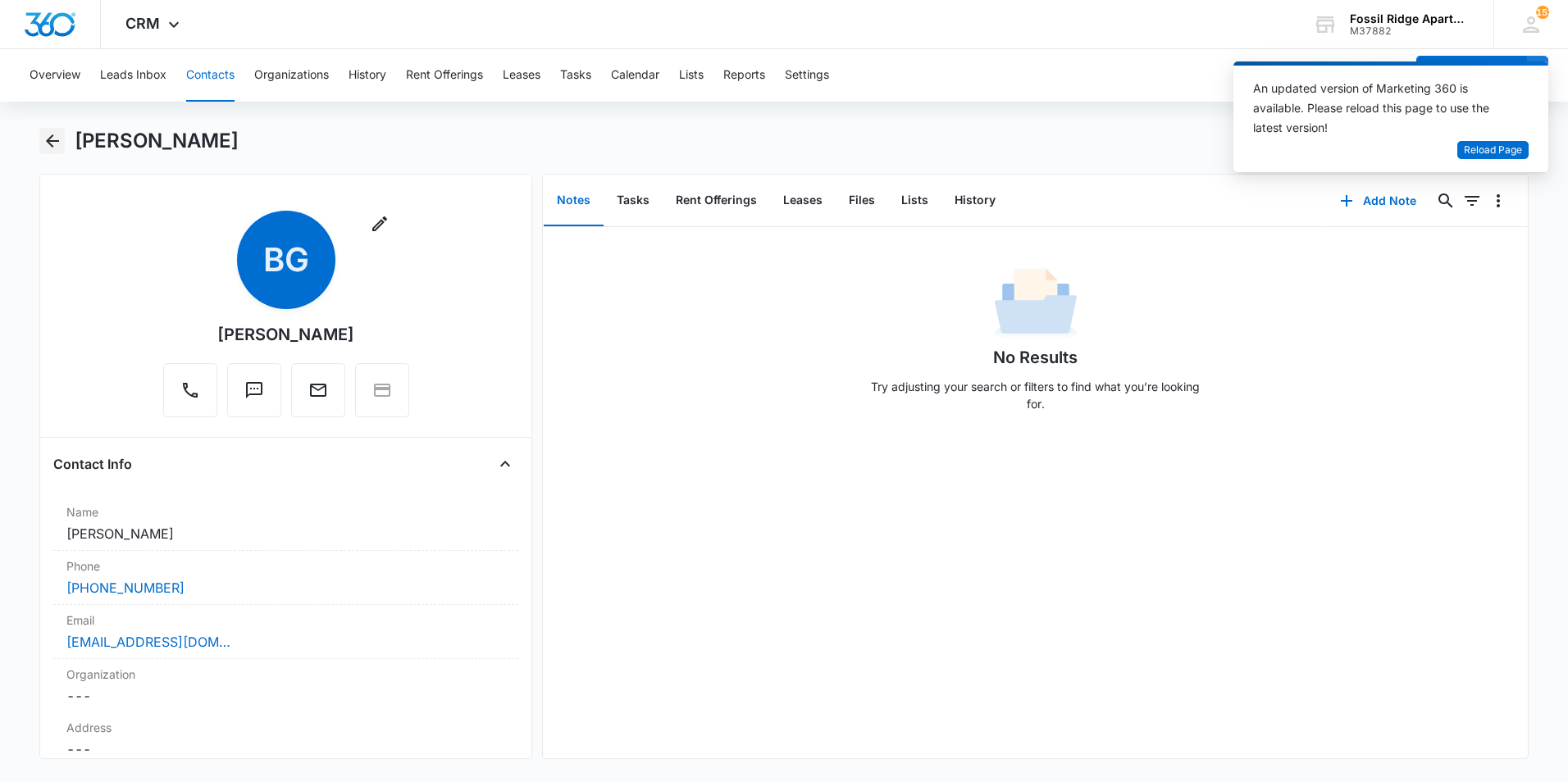
click at [50, 144] on icon "Back" at bounding box center [53, 141] width 13 height 13
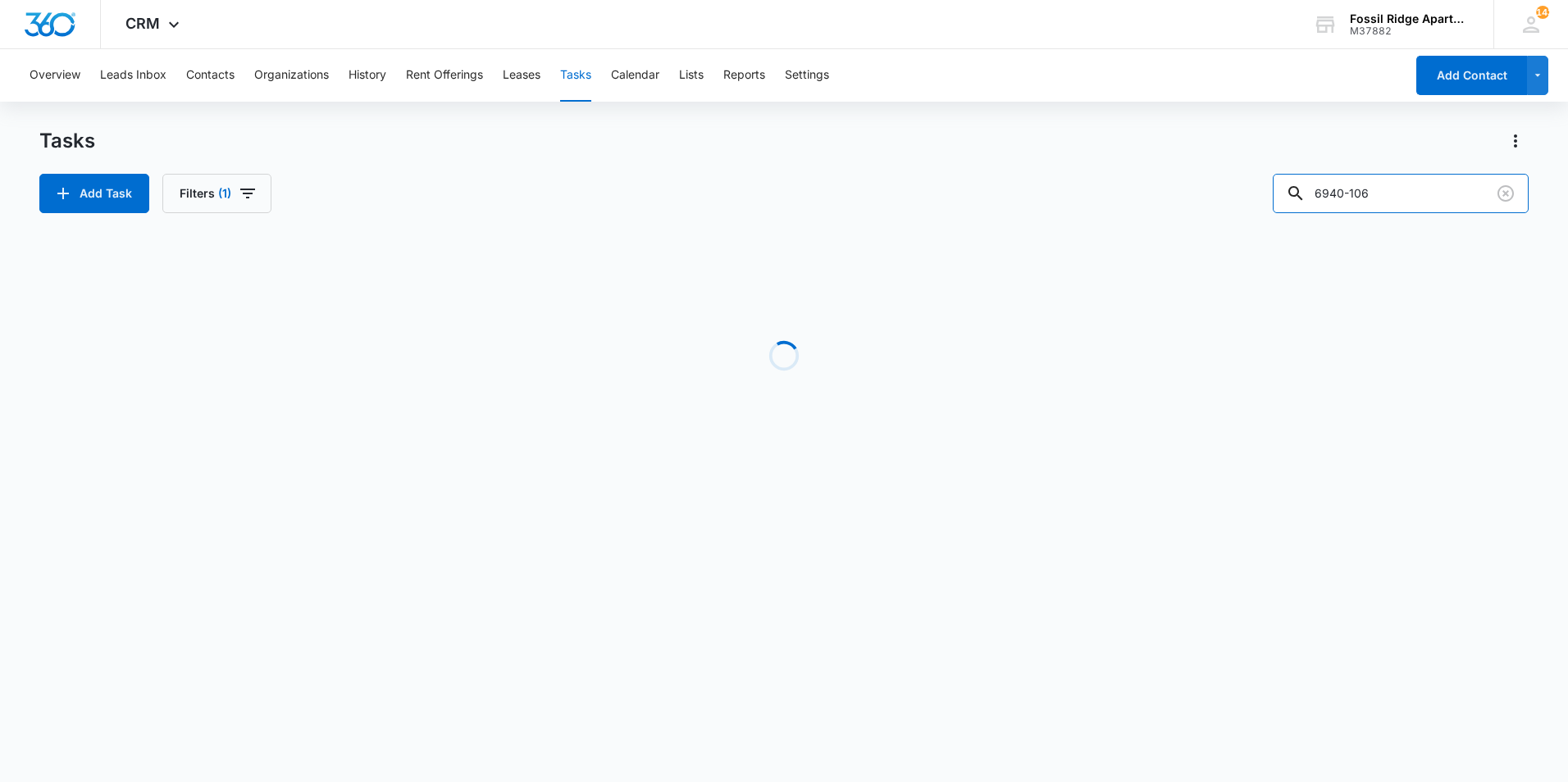
drag, startPoint x: 1409, startPoint y: 200, endPoint x: 1126, endPoint y: 188, distance: 283.3
click at [1126, 188] on div "Add Task Filters (1) 6940-106" at bounding box center [784, 193] width 1489 height 39
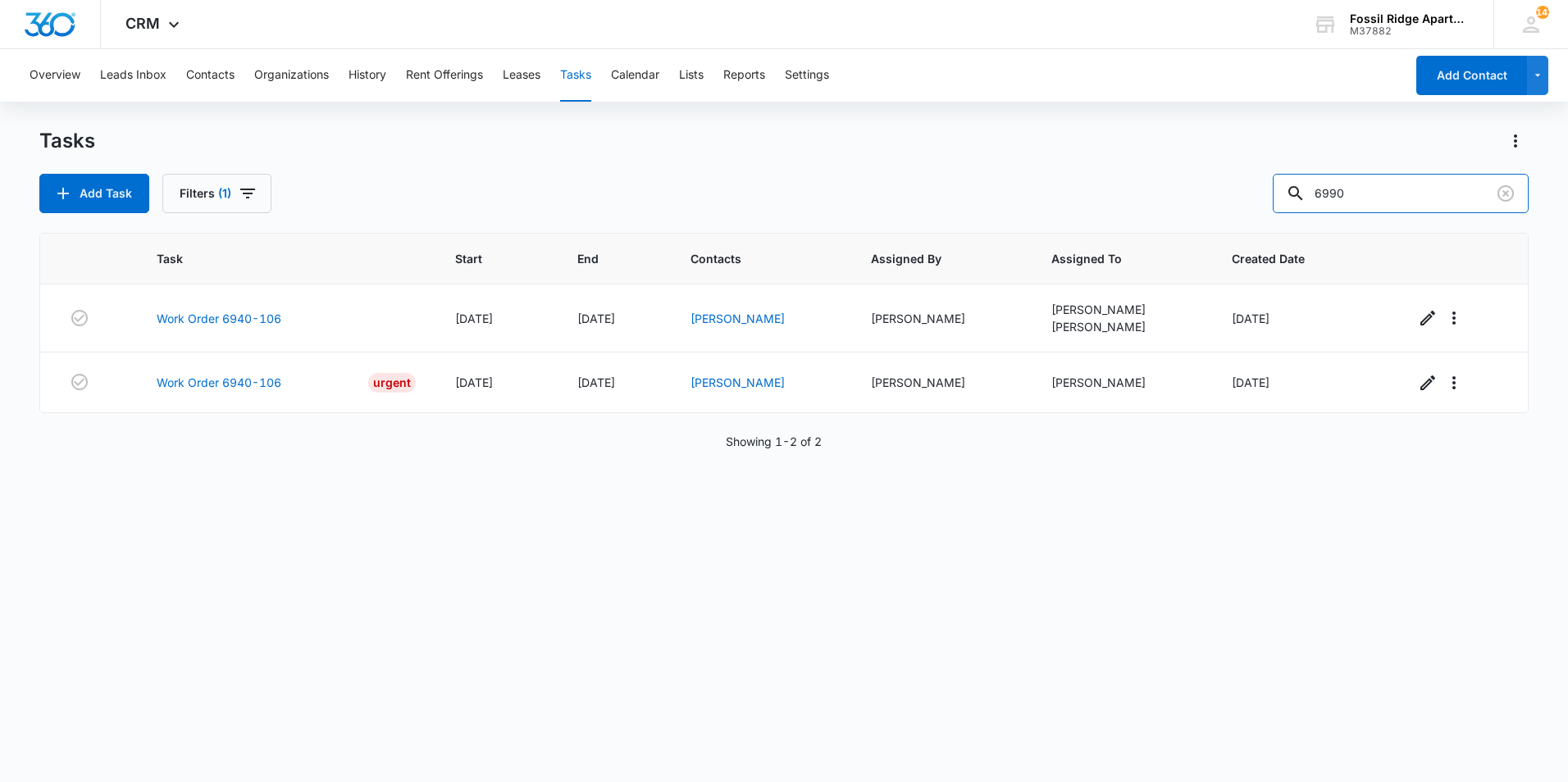
type input "6990"
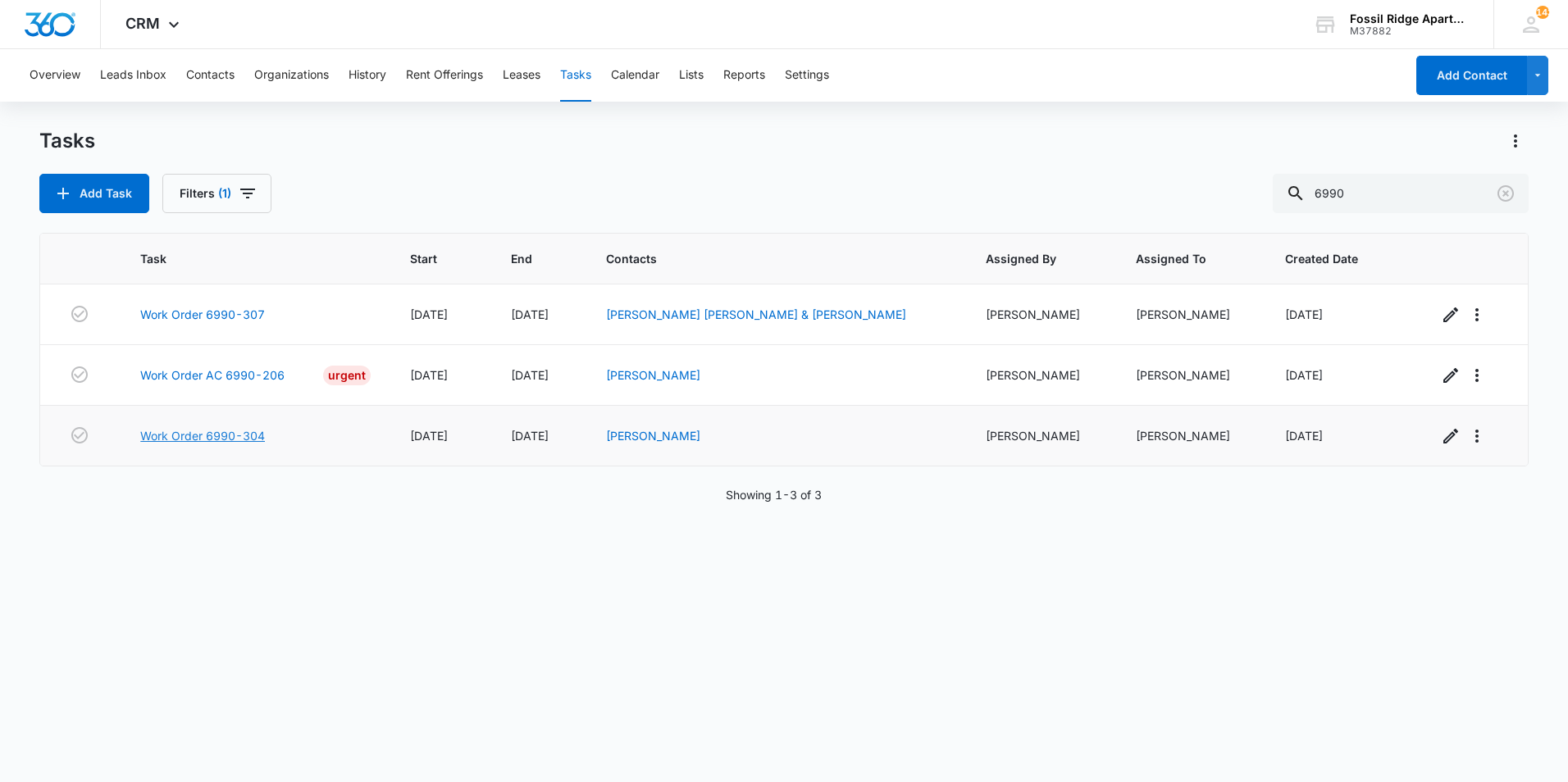
click at [227, 435] on link "Work Order 6990-304" at bounding box center [202, 435] width 125 height 17
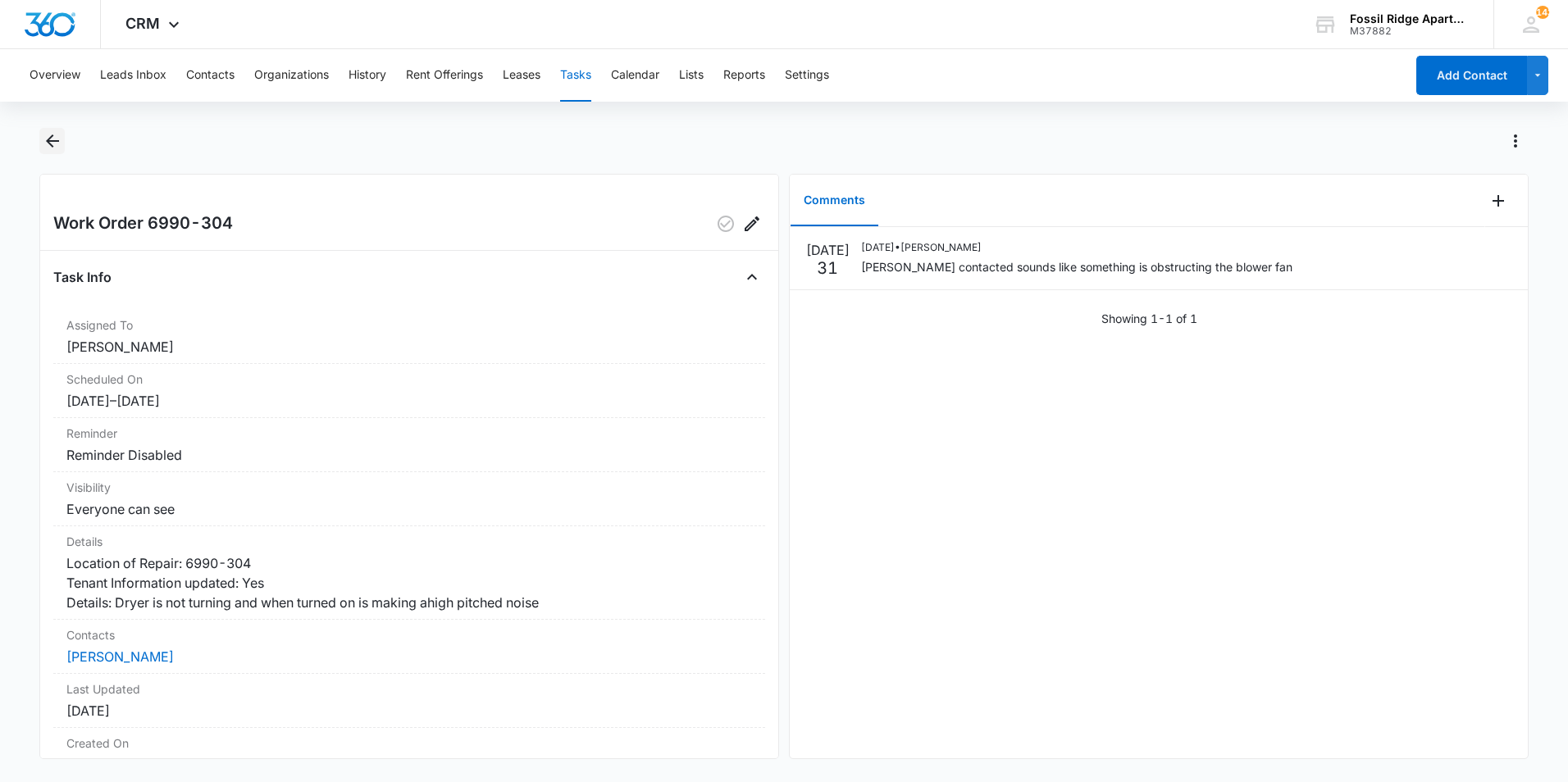
click at [50, 144] on icon "Back" at bounding box center [53, 141] width 13 height 13
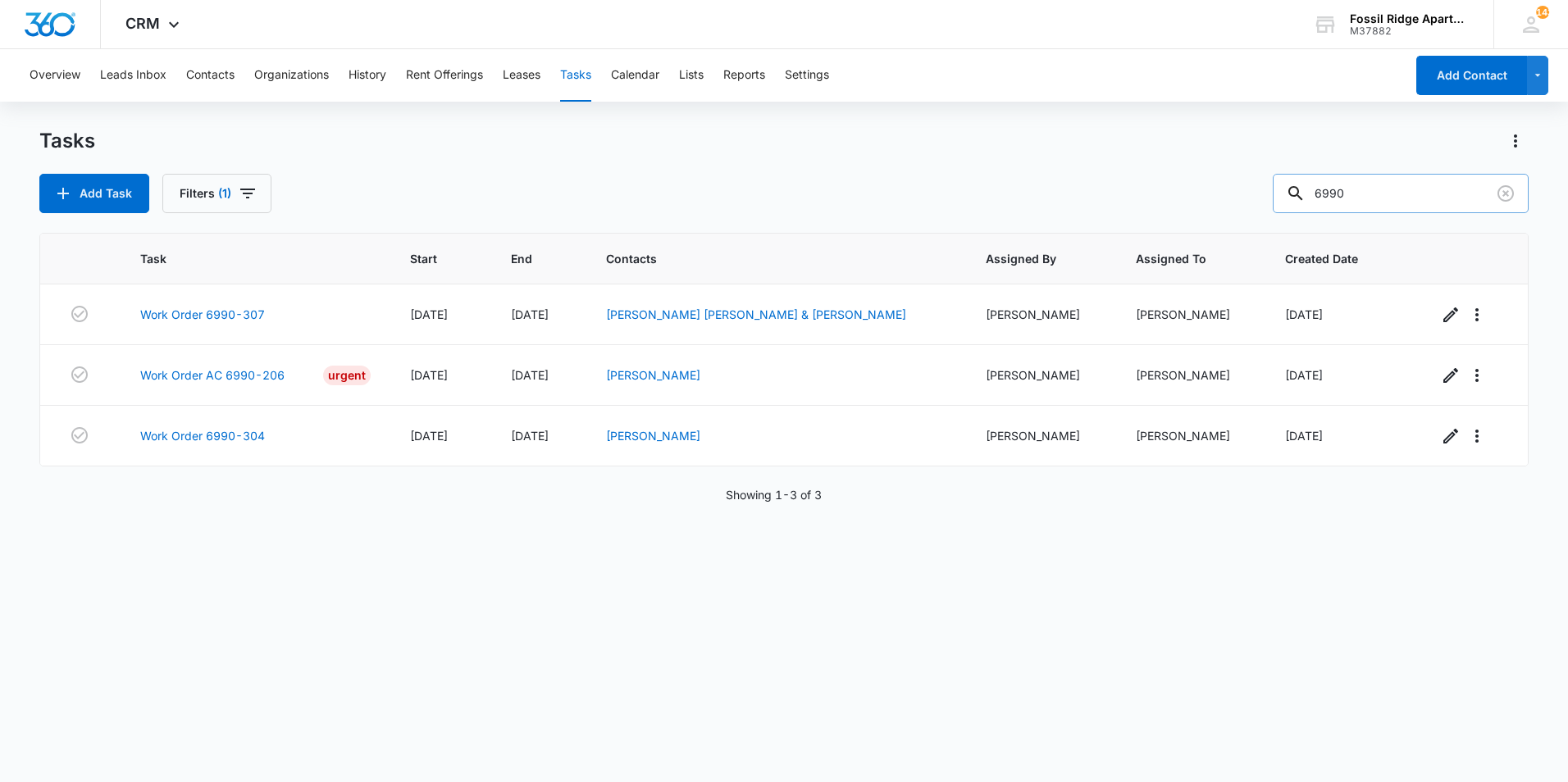
click at [1364, 191] on input "6990" at bounding box center [1400, 193] width 256 height 39
click at [132, 189] on button "Add Task" at bounding box center [94, 193] width 110 height 39
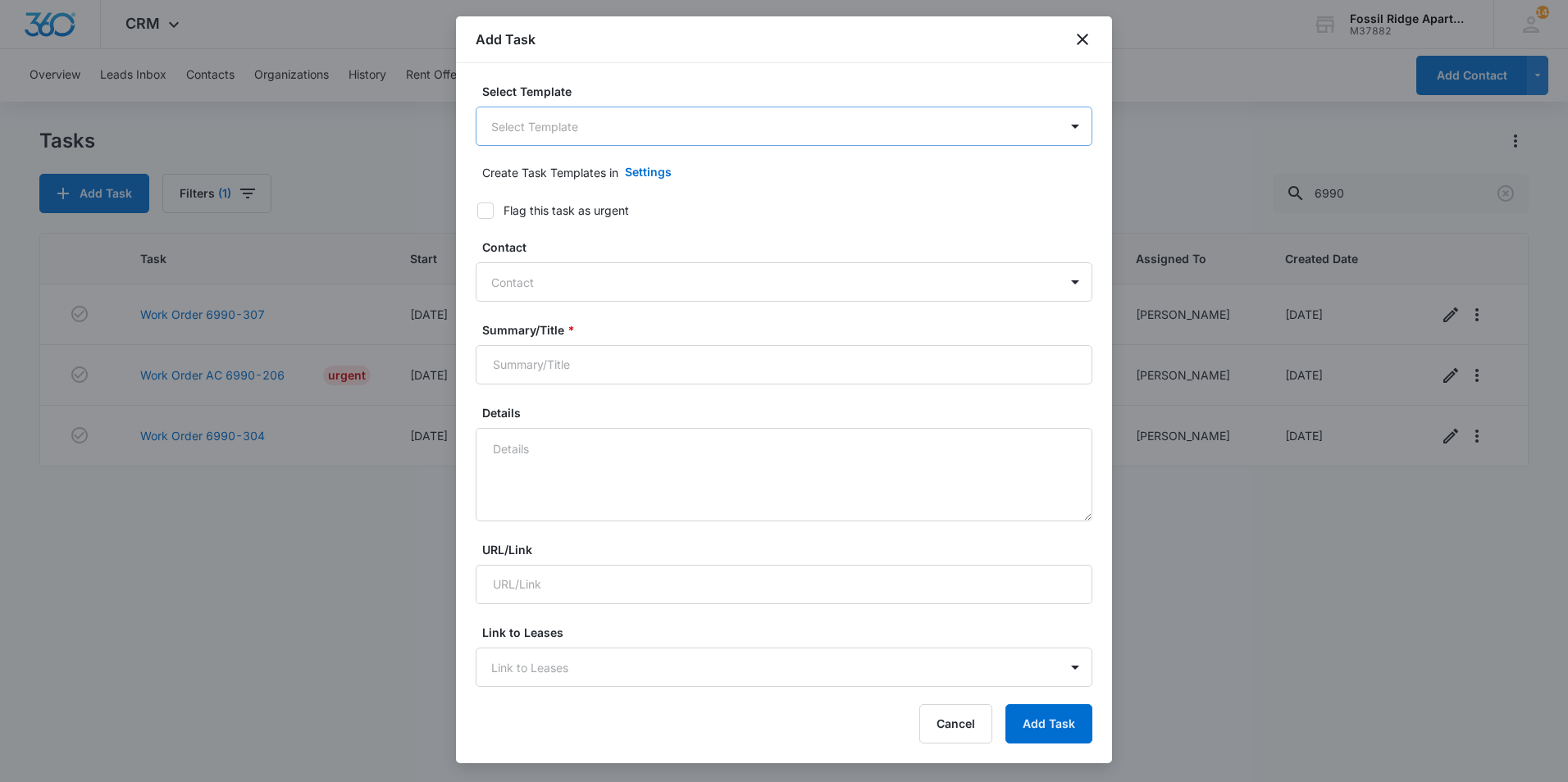
click at [606, 122] on body "CRM Apps Websites Forms CRM Files Brand Settings Fossil Ridge Apartments M37882…" at bounding box center [784, 391] width 1568 height 782
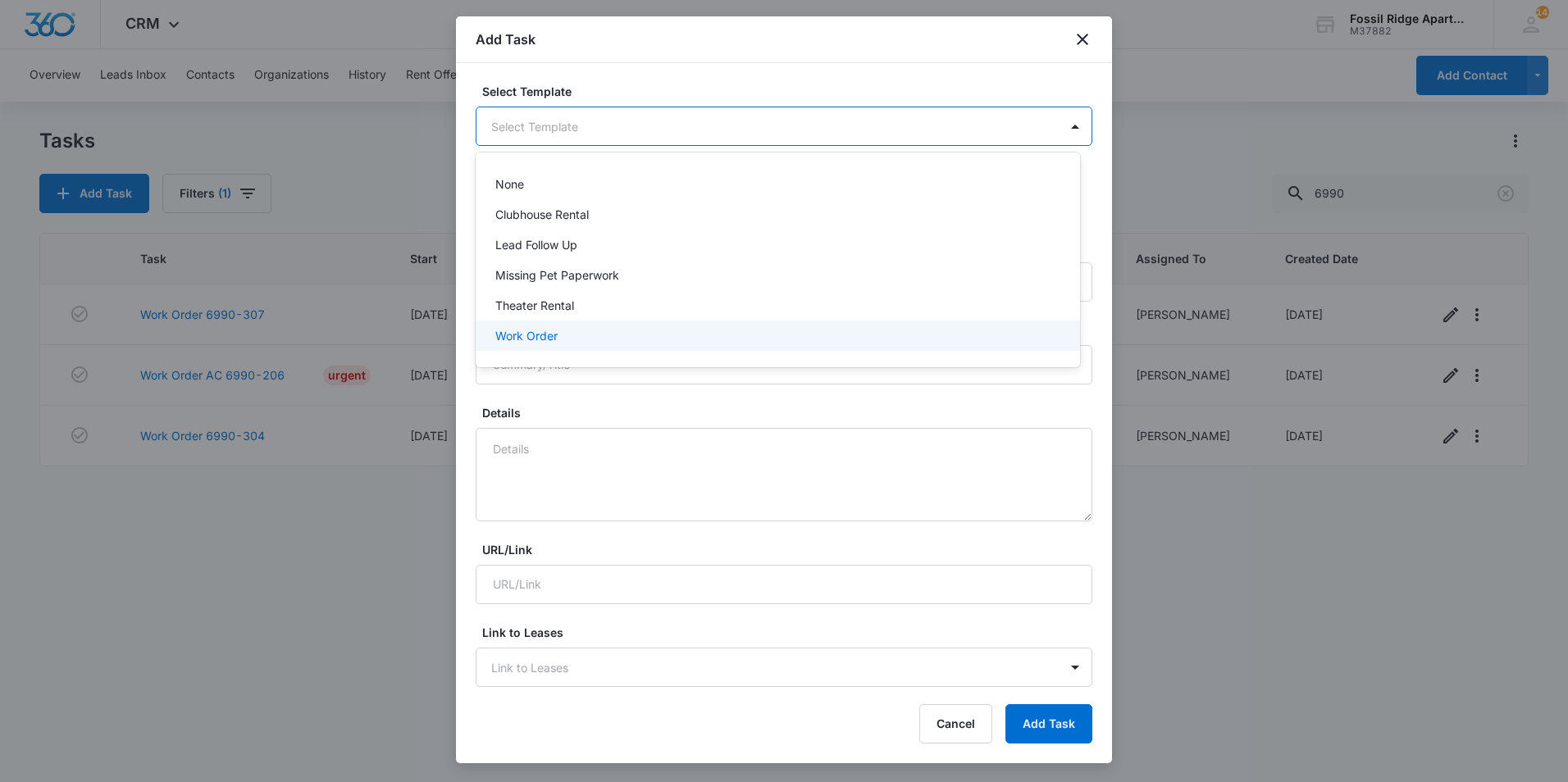
click at [566, 333] on div "Work Order" at bounding box center [776, 335] width 562 height 17
click at [581, 126] on body "CRM Apps Websites Forms CRM Files Brand Settings Fossil Ridge Apartments M37882…" at bounding box center [784, 391] width 1568 height 782
click at [685, 411] on div at bounding box center [784, 391] width 1568 height 782
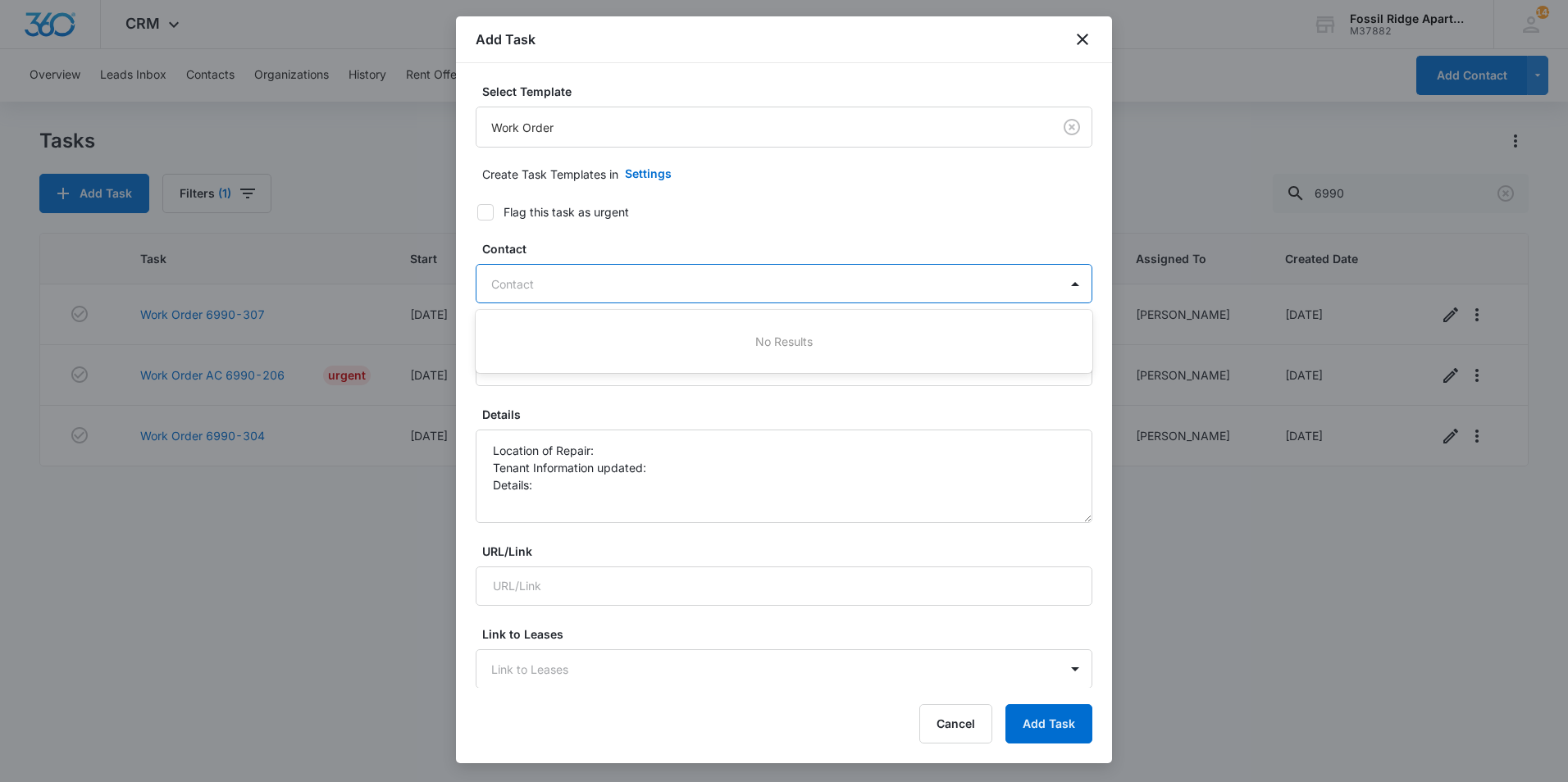
click at [557, 280] on div at bounding box center [774, 284] width 566 height 21
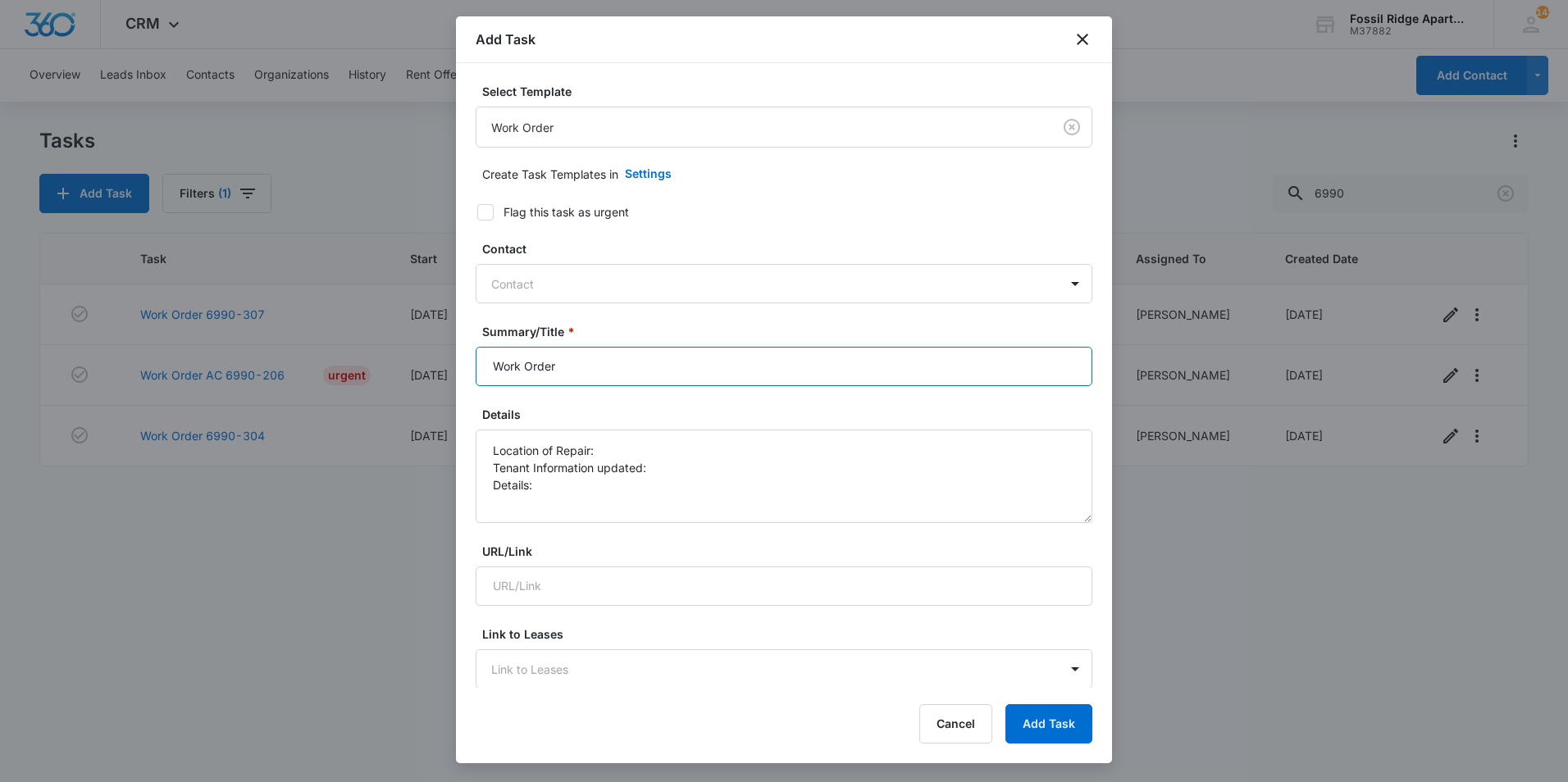
click at [594, 364] on input "Work Order" at bounding box center [784, 366] width 617 height 39
type input "Work Order 6990-304 a/c"
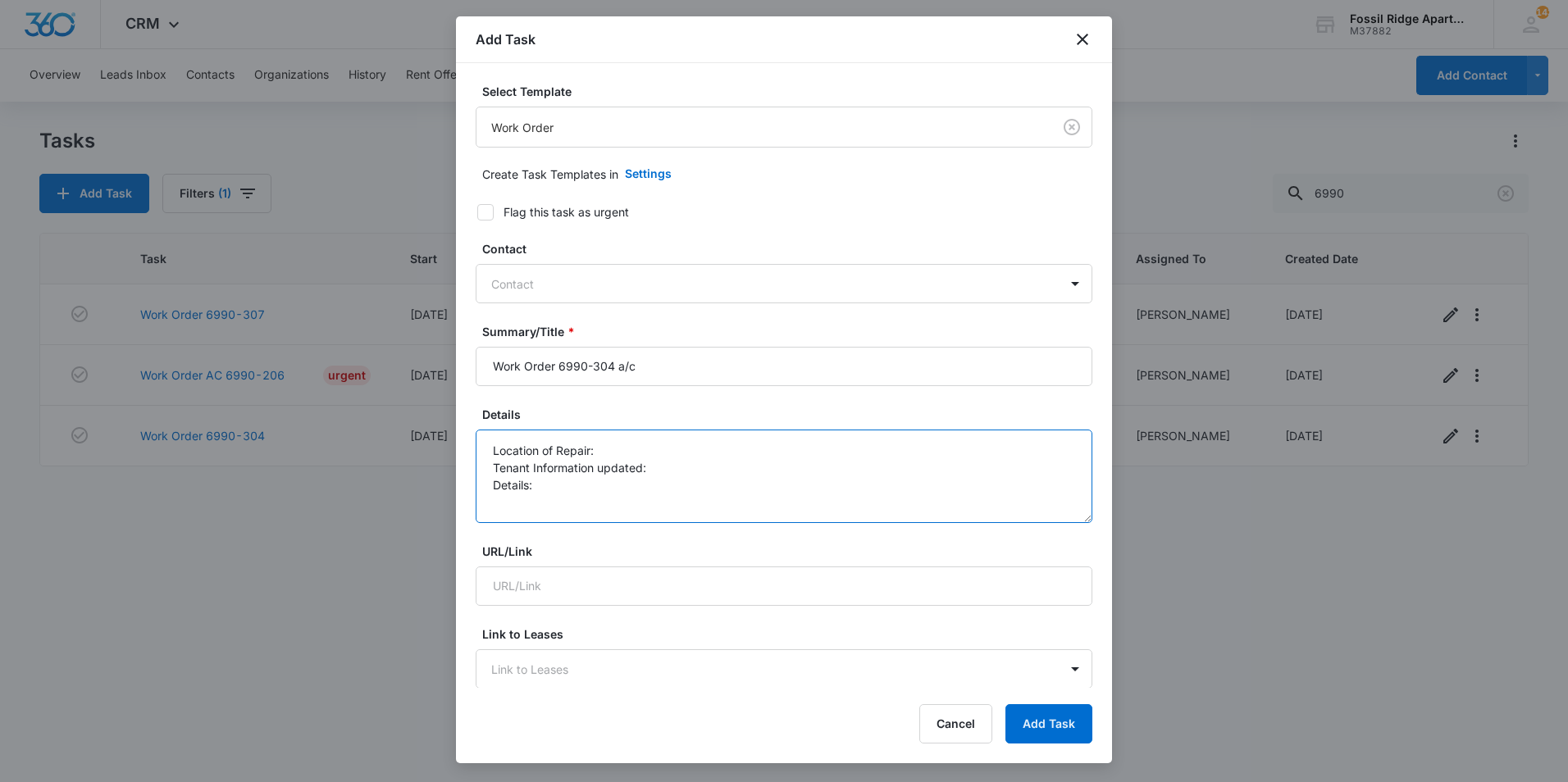
click at [554, 485] on textarea "Location of Repair: Tenant Information updated: Details:" at bounding box center [784, 476] width 617 height 94
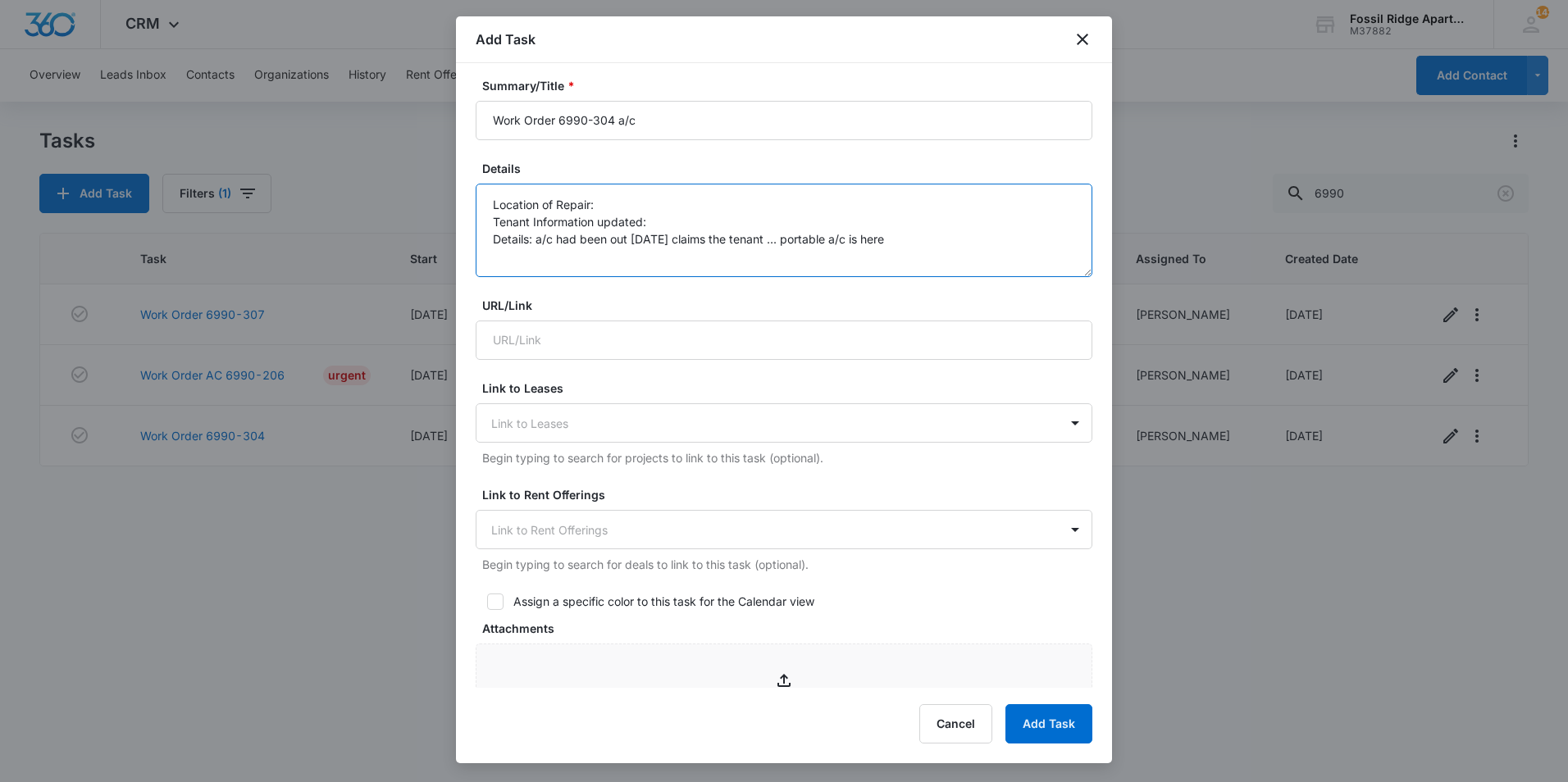
scroll to position [410, 0]
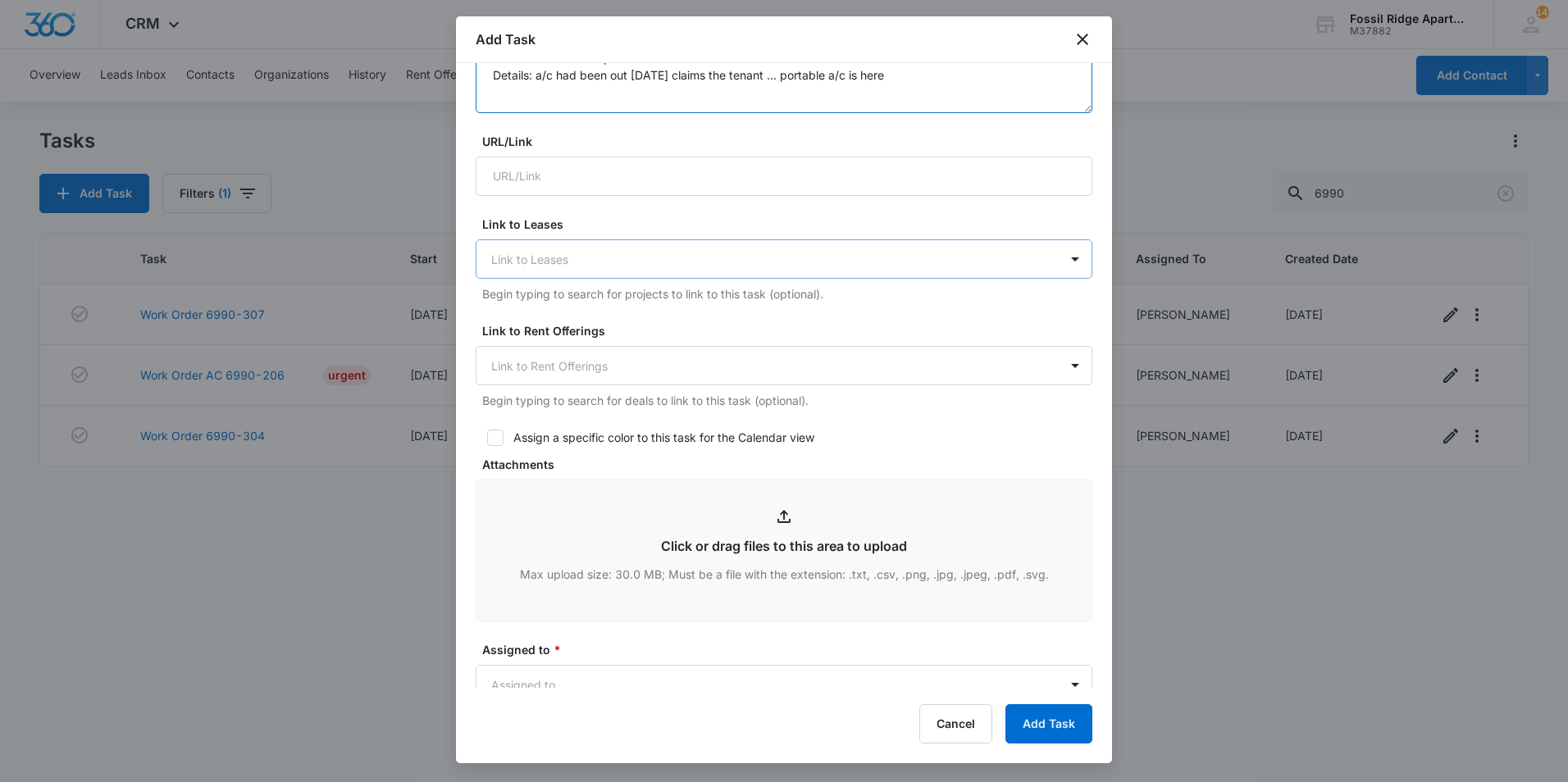
type textarea "Location of Repair: Tenant Information updated: Details: a/c had been out [DATE…"
click at [771, 256] on div at bounding box center [774, 259] width 566 height 21
click at [700, 362] on div at bounding box center [774, 366] width 566 height 21
click at [697, 359] on div at bounding box center [774, 366] width 566 height 21
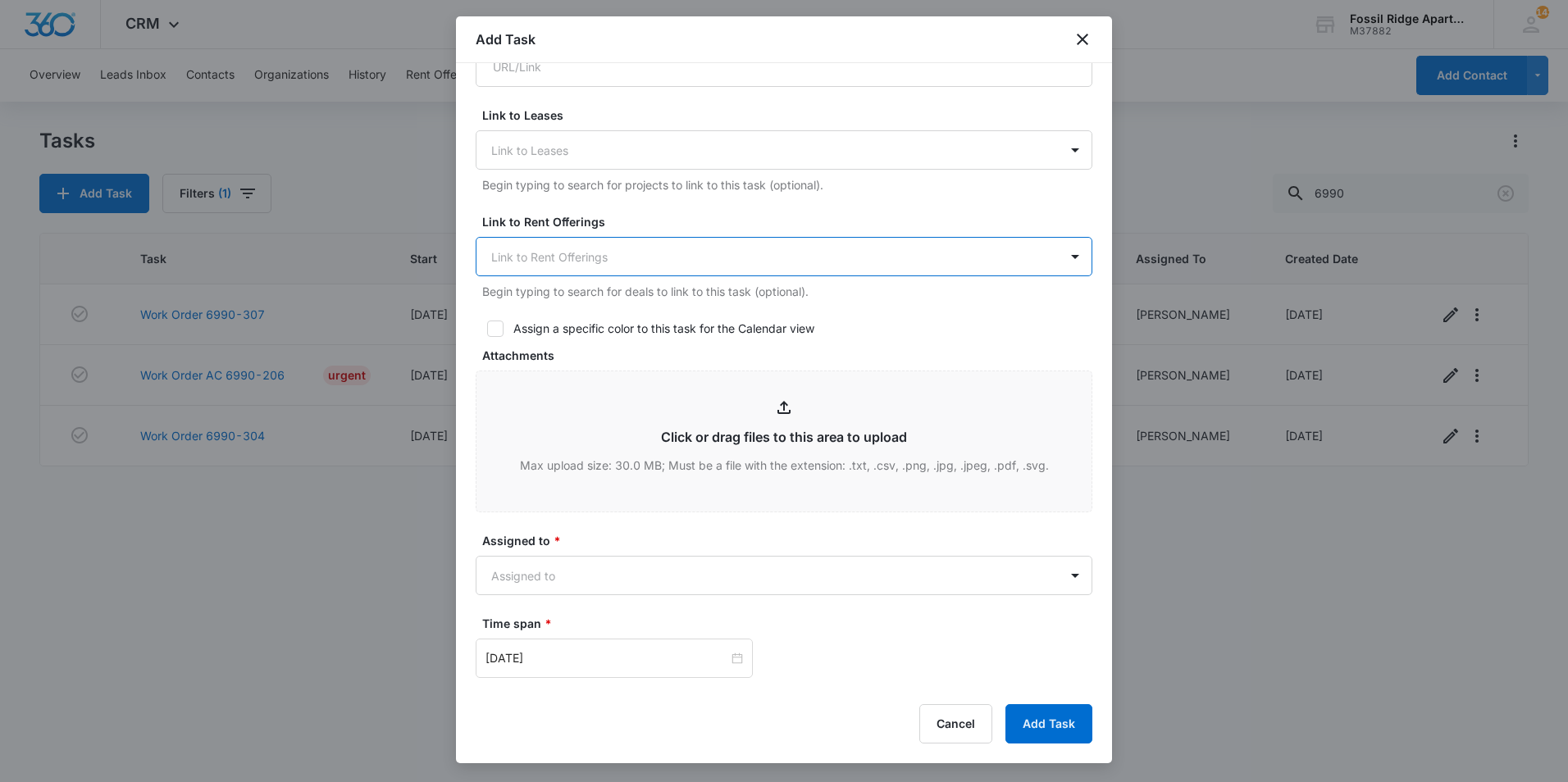
scroll to position [738, 0]
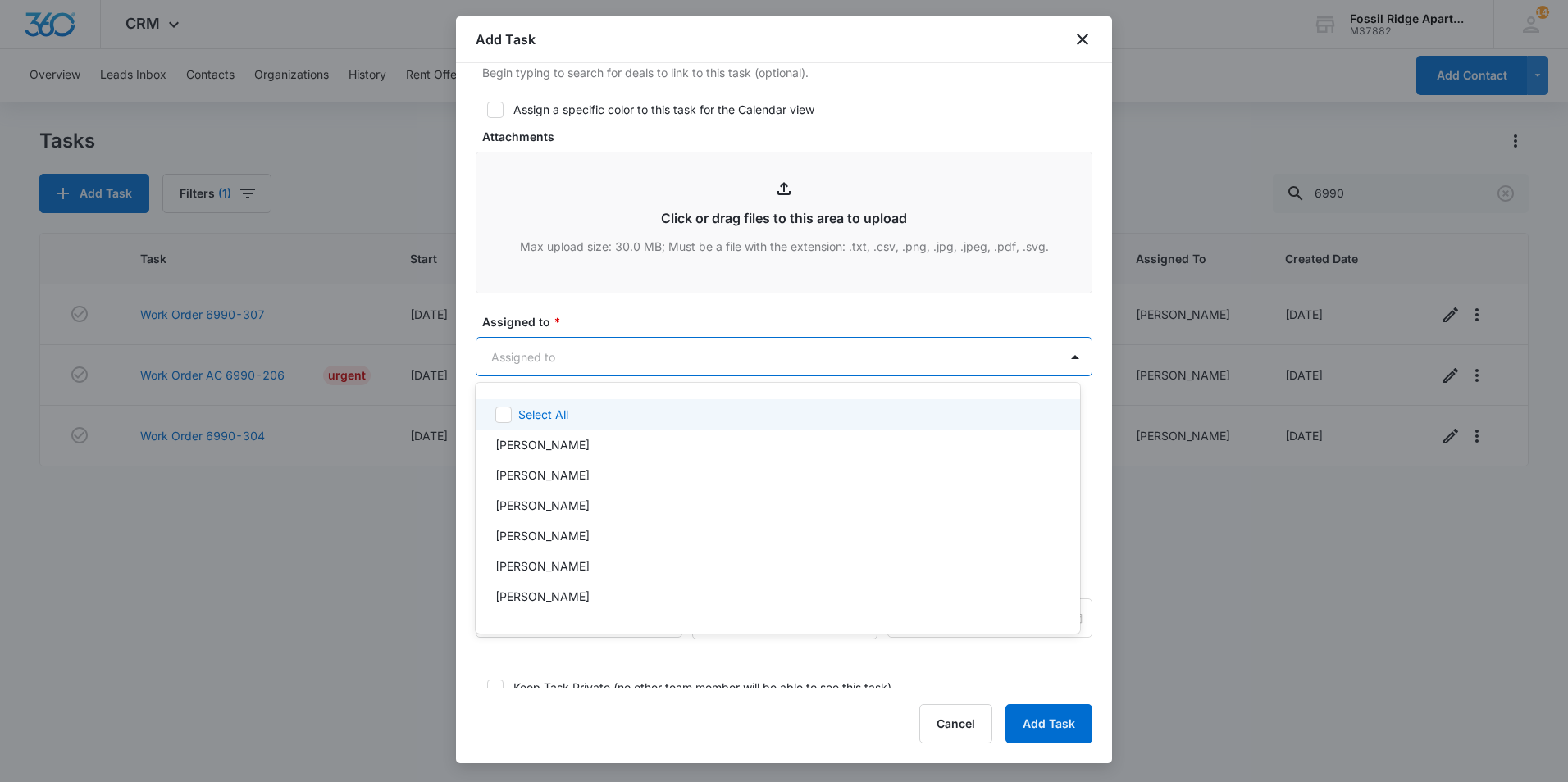
click at [679, 352] on body "CRM Apps Websites Forms CRM Files Brand Settings Fossil Ridge Apartments M37882…" at bounding box center [784, 391] width 1568 height 782
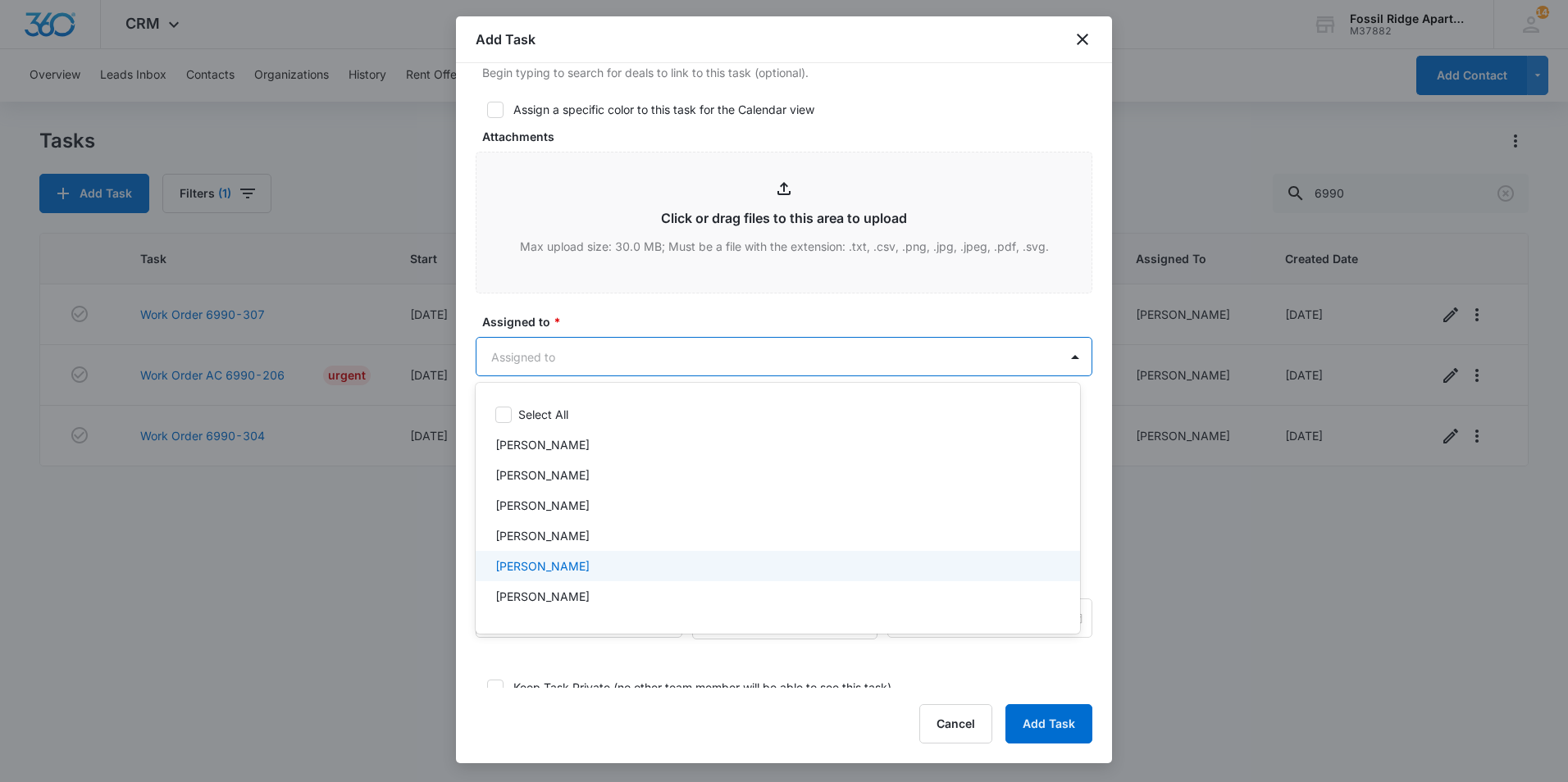
click at [566, 567] on div "[PERSON_NAME]" at bounding box center [776, 565] width 562 height 17
click at [722, 305] on div at bounding box center [784, 391] width 1568 height 782
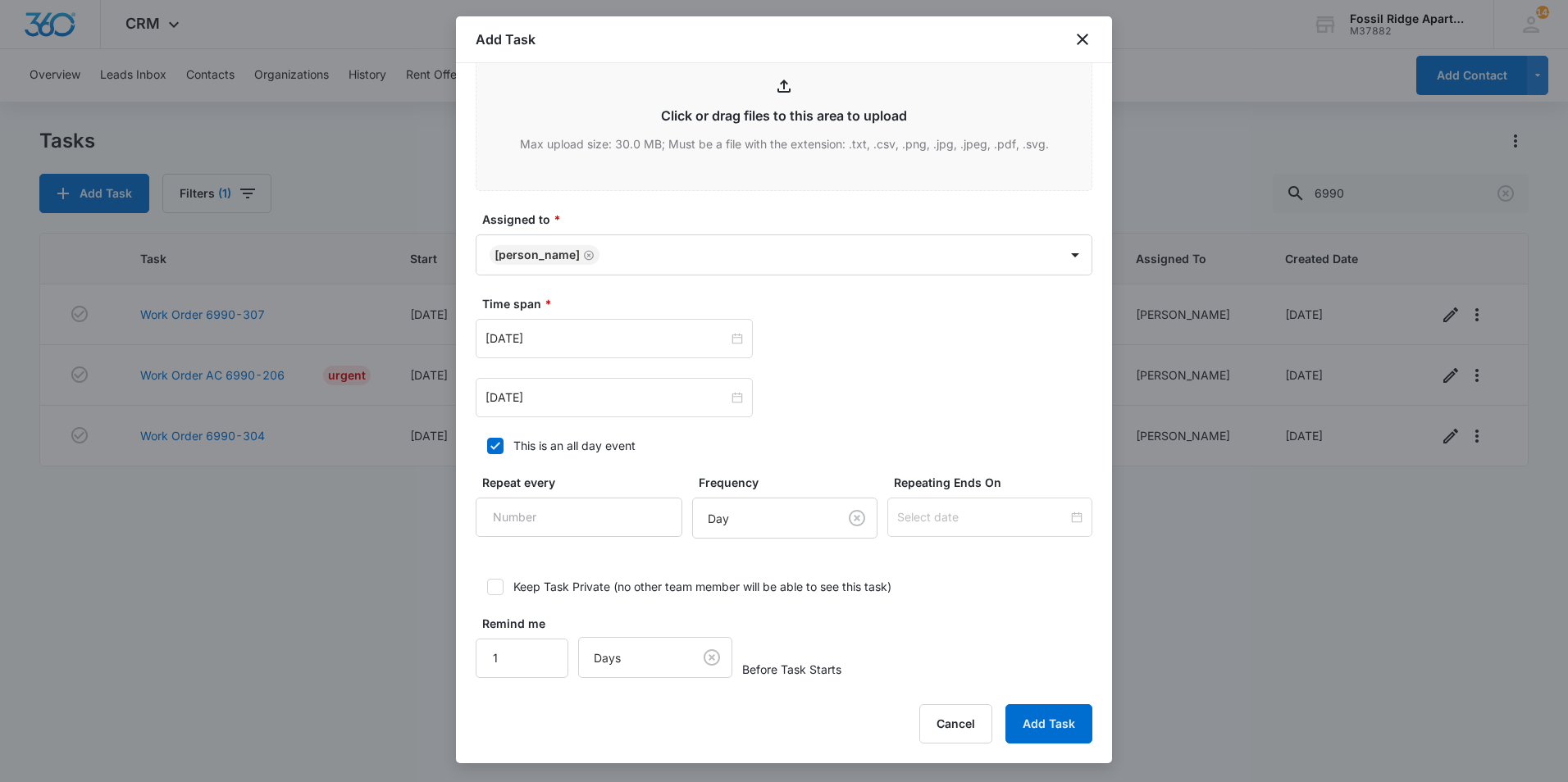
scroll to position [851, 0]
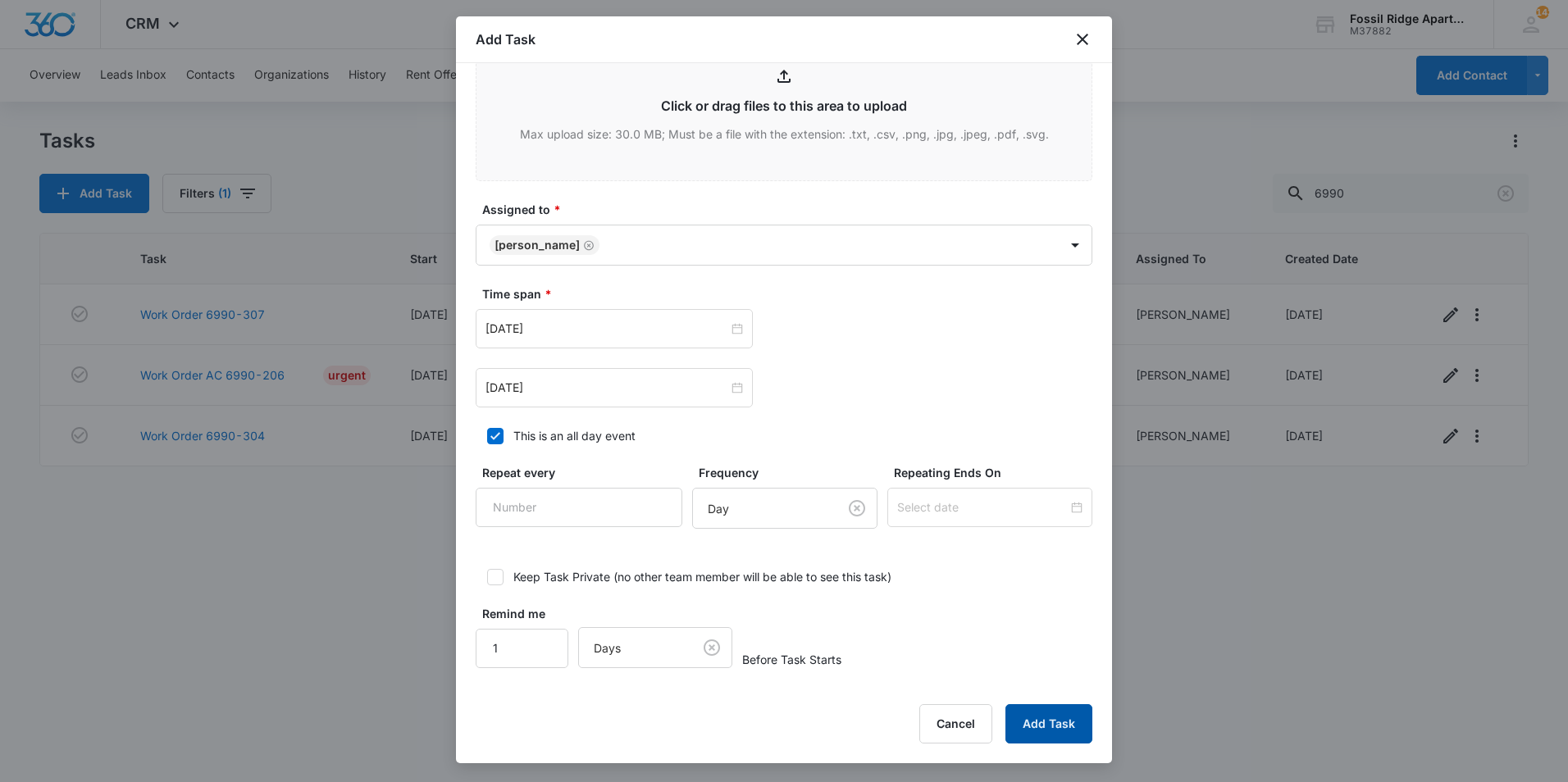
click at [1036, 712] on button "Add Task" at bounding box center [1048, 724] width 86 height 39
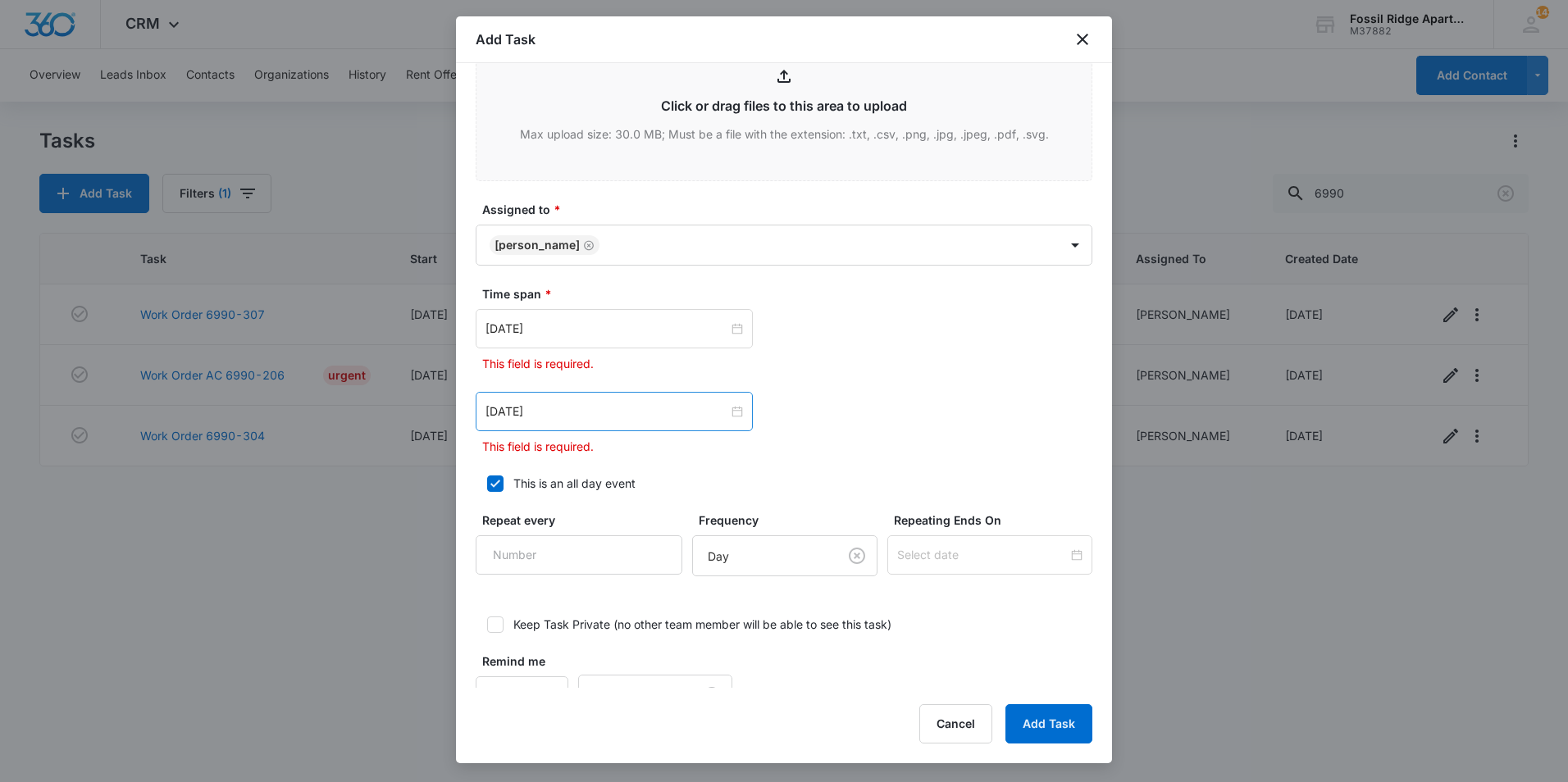
click at [695, 400] on div "Apr 2, 2024" at bounding box center [613, 412] width 277 height 39
click at [555, 326] on input "Apr 2, 2024" at bounding box center [606, 329] width 242 height 18
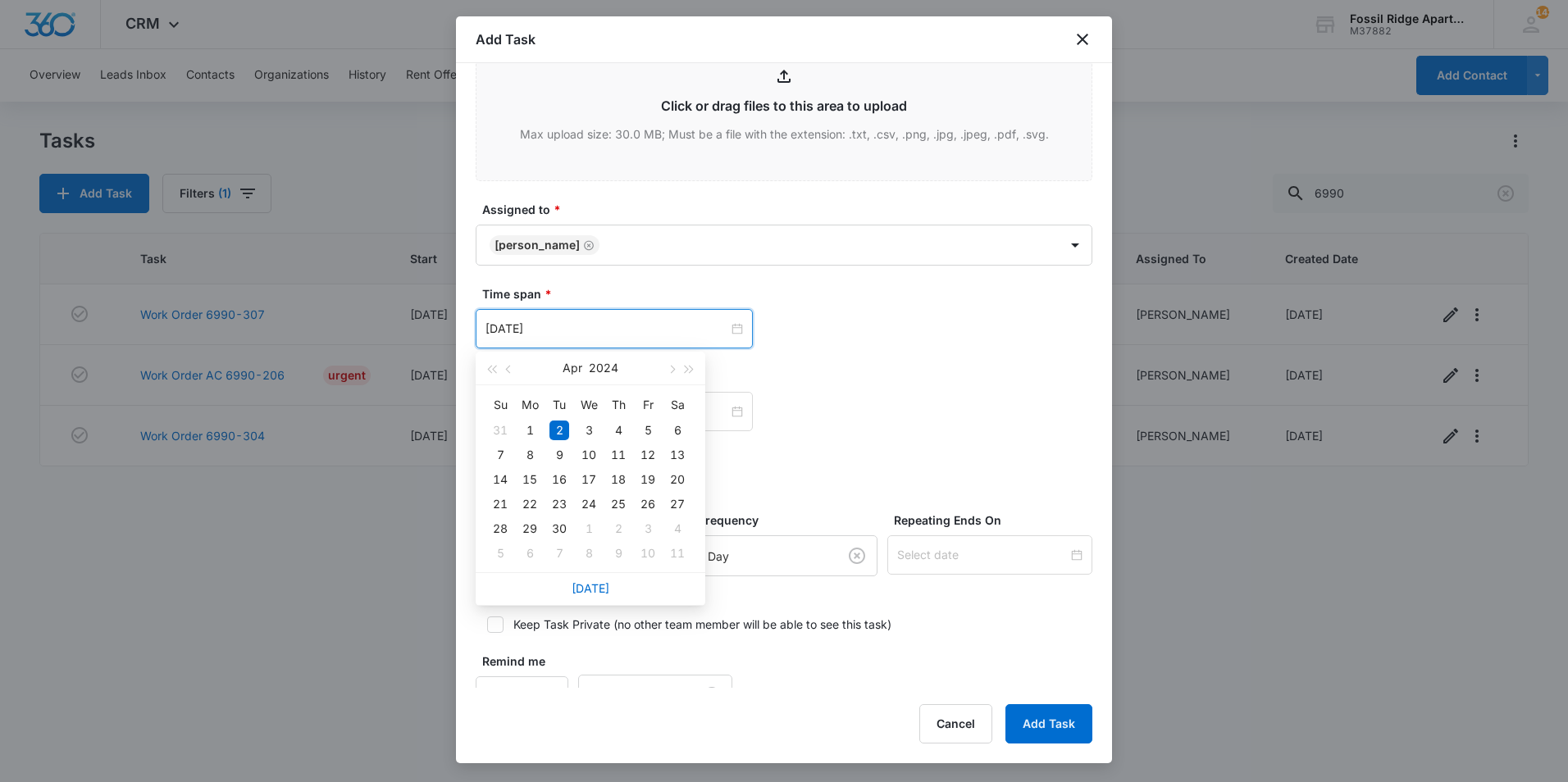
drag, startPoint x: 546, startPoint y: 325, endPoint x: 422, endPoint y: 333, distance: 124.3
click at [422, 333] on body "CRM Apps Websites Forms CRM Files Brand Settings Fossil Ridge Apartments M37882…" at bounding box center [784, 391] width 1568 height 782
click at [563, 333] on input "Apr 2, 2024" at bounding box center [606, 329] width 242 height 18
drag, startPoint x: 562, startPoint y: 333, endPoint x: 480, endPoint y: 324, distance: 82.5
click at [482, 324] on div "Apr 2, 2024" at bounding box center [613, 329] width 277 height 39
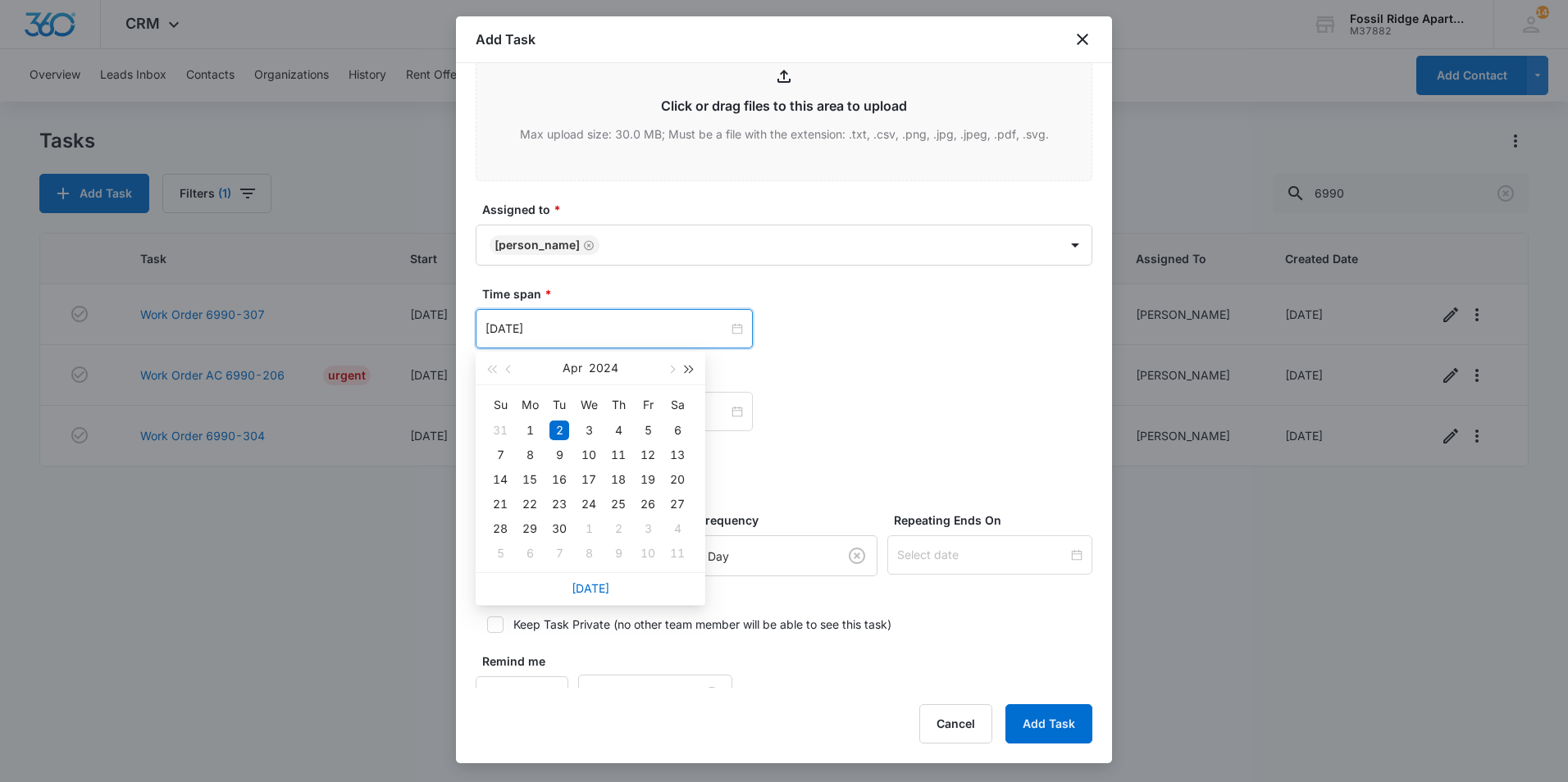
click at [686, 365] on button "button" at bounding box center [689, 368] width 18 height 33
click at [671, 372] on span "button" at bounding box center [670, 369] width 8 height 8
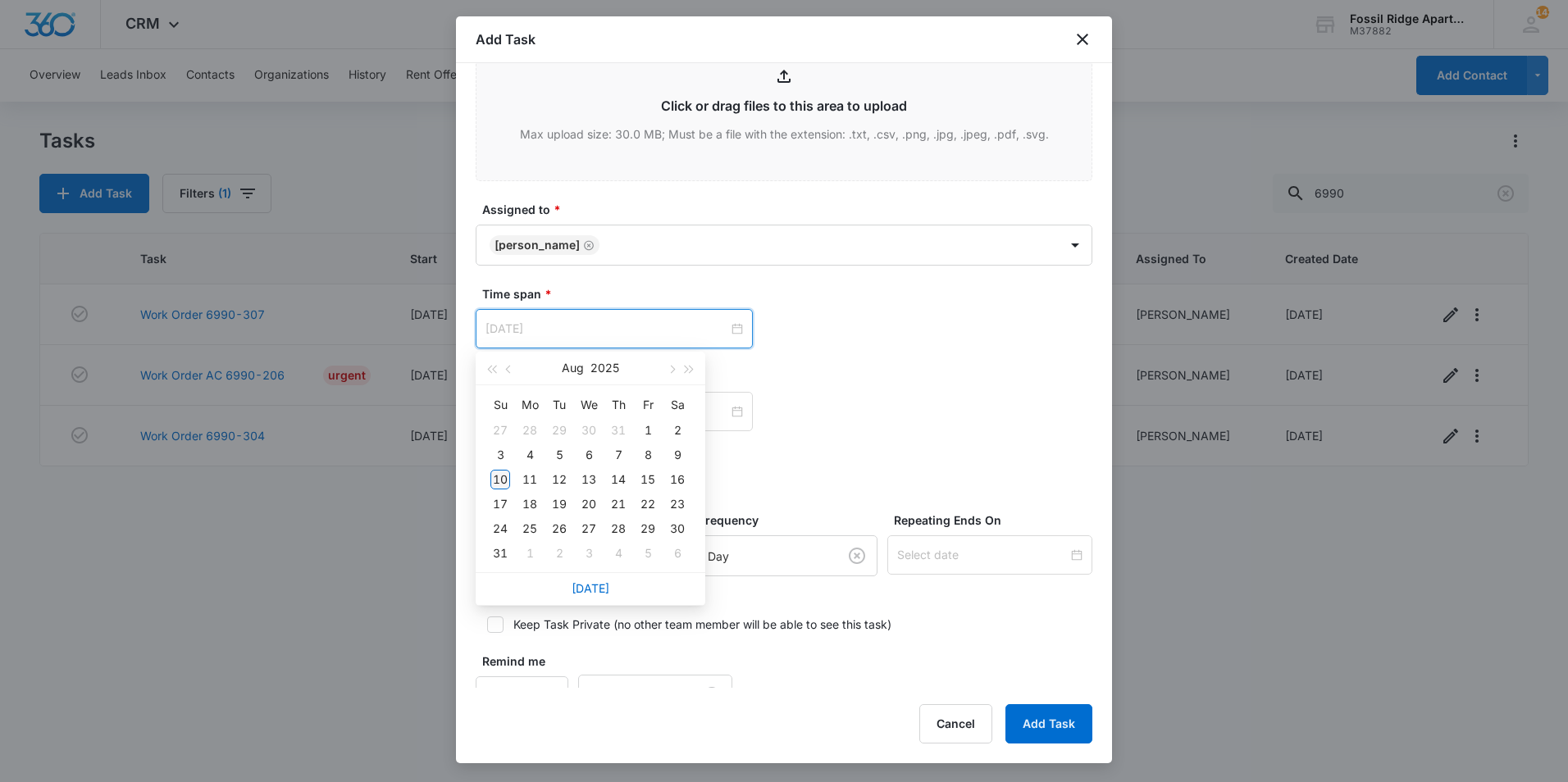
type input "[DATE]"
click at [501, 480] on div "10" at bounding box center [500, 480] width 20 height 20
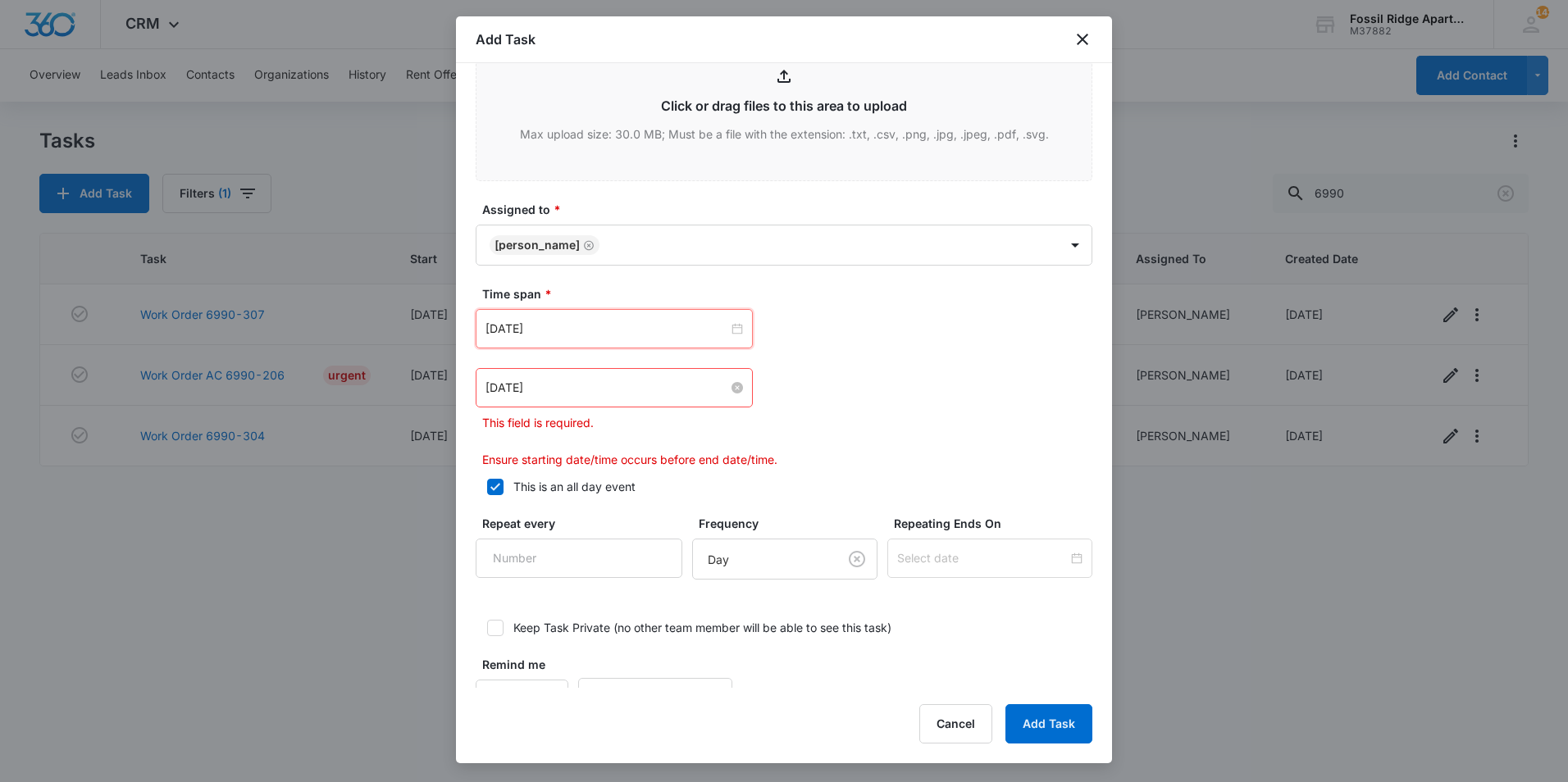
click at [619, 387] on input "Apr 2, 2024" at bounding box center [606, 388] width 242 height 18
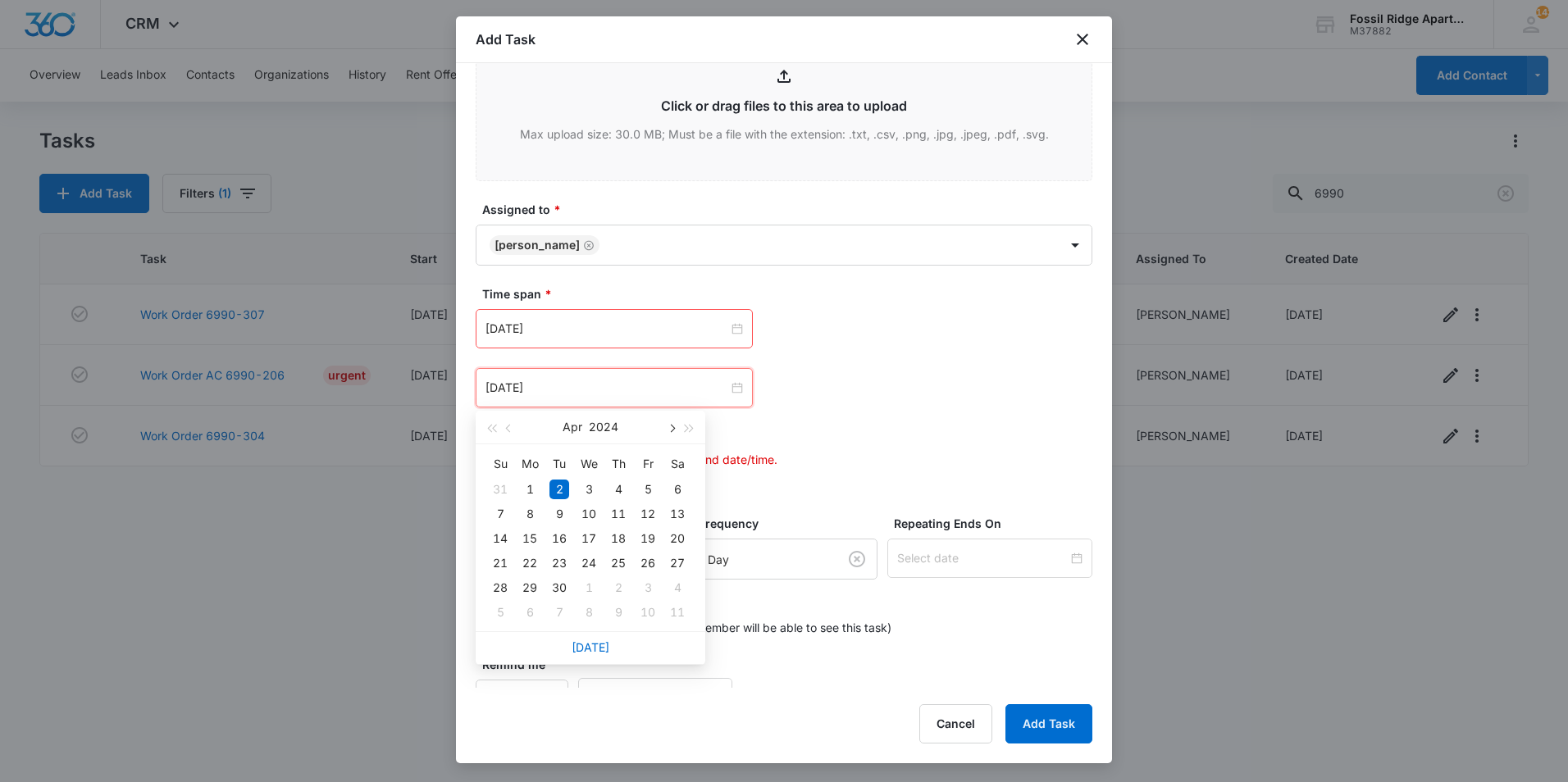
click at [672, 428] on span "button" at bounding box center [670, 428] width 8 height 8
click at [674, 427] on span "button" at bounding box center [670, 428] width 8 height 8
click at [672, 428] on span "button" at bounding box center [670, 428] width 8 height 8
click at [685, 429] on span "button" at bounding box center [689, 428] width 8 height 8
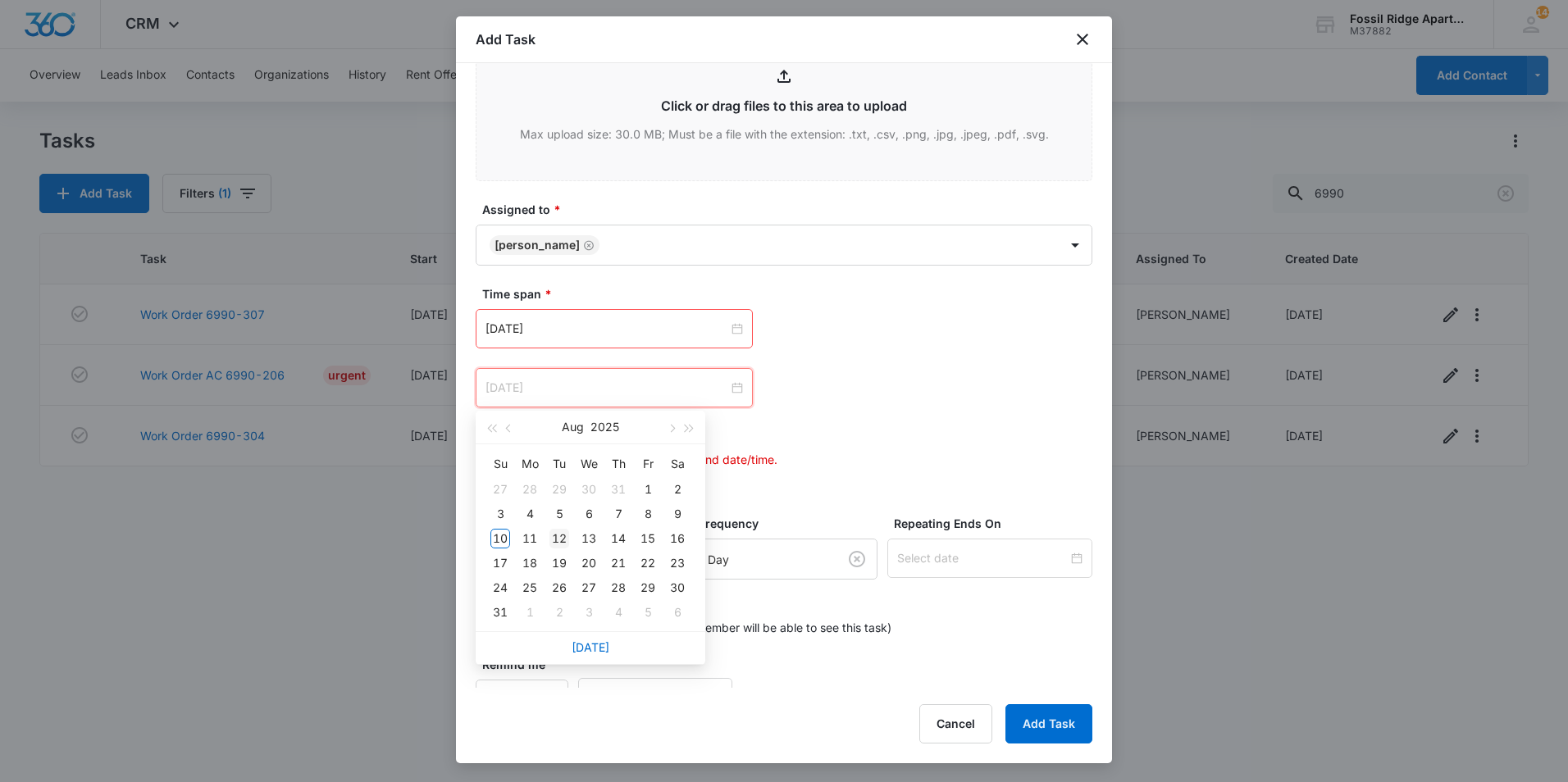
type input "[DATE]"
click at [559, 538] on div "12" at bounding box center [559, 539] width 20 height 20
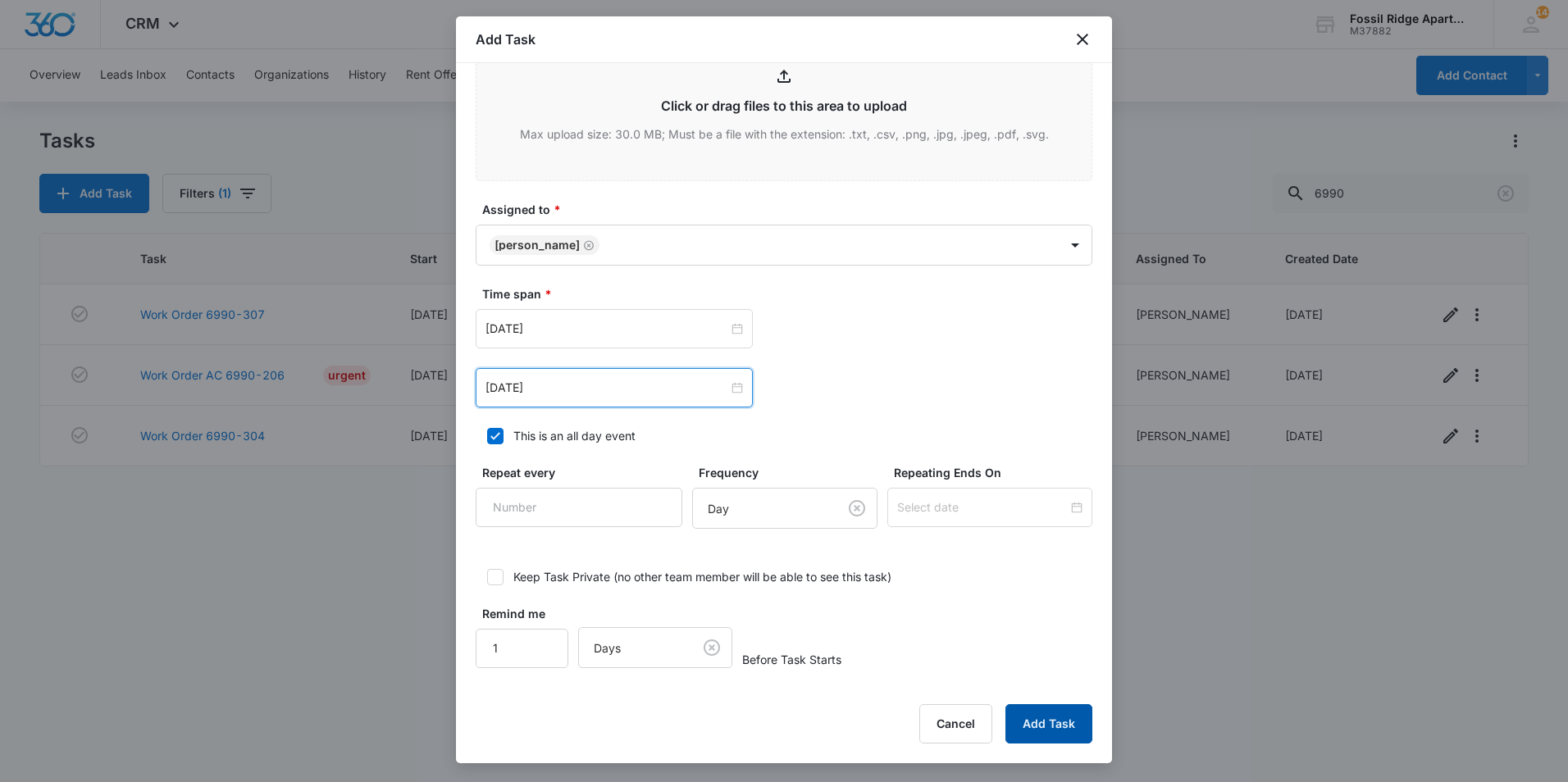
click at [1051, 714] on button "Add Task" at bounding box center [1048, 724] width 86 height 39
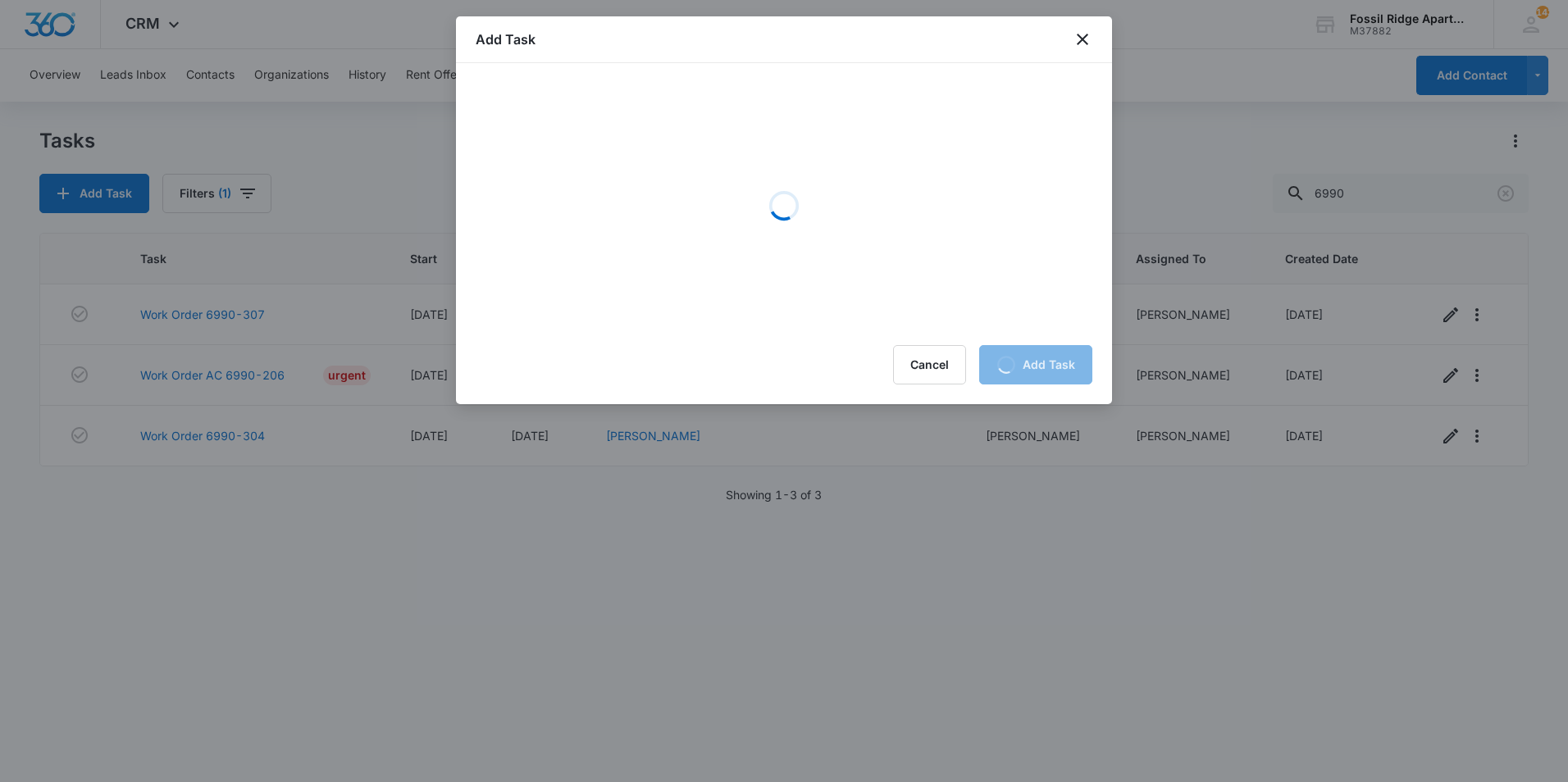
scroll to position [0, 0]
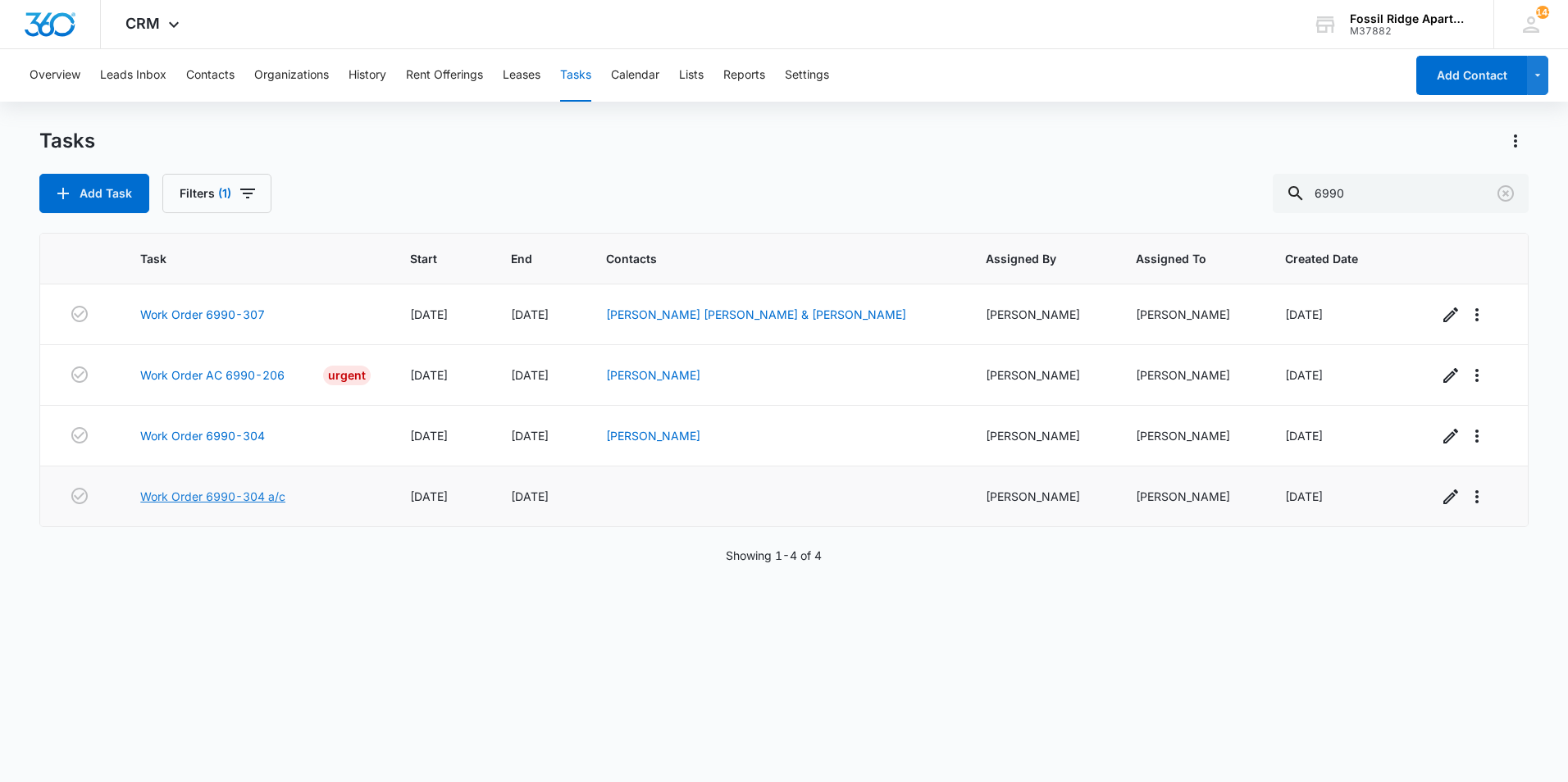
click at [259, 488] on link "Work Order 6990-304 a/c" at bounding box center [212, 496] width 145 height 17
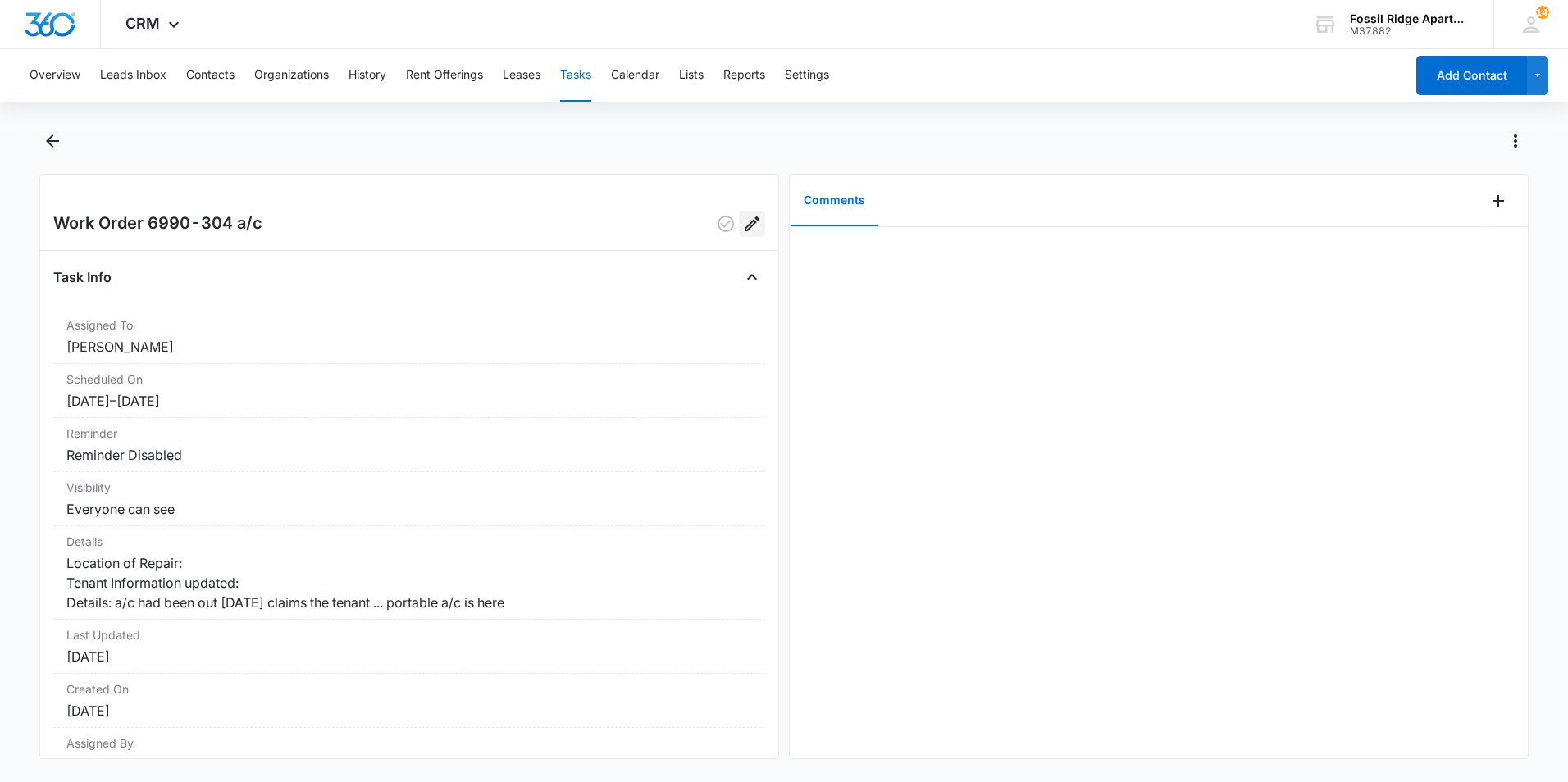
click at [743, 220] on icon "Edit" at bounding box center [751, 224] width 20 height 20
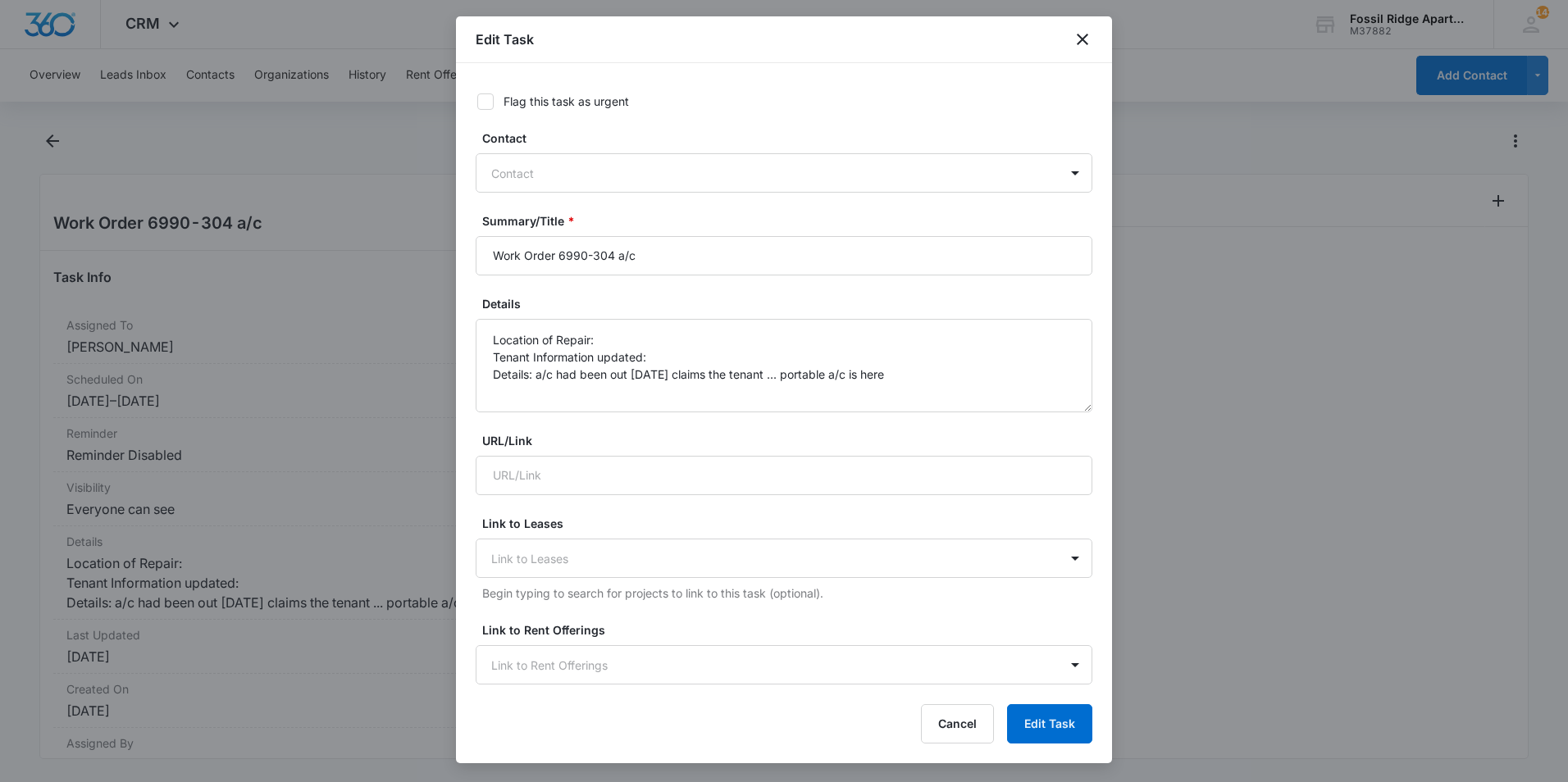
click at [487, 103] on icon at bounding box center [485, 102] width 15 height 15
click at [477, 103] on input "Flag this task as urgent" at bounding box center [471, 102] width 12 height 12
checkbox input "true"
click at [1061, 730] on button "Edit Task" at bounding box center [1049, 724] width 86 height 39
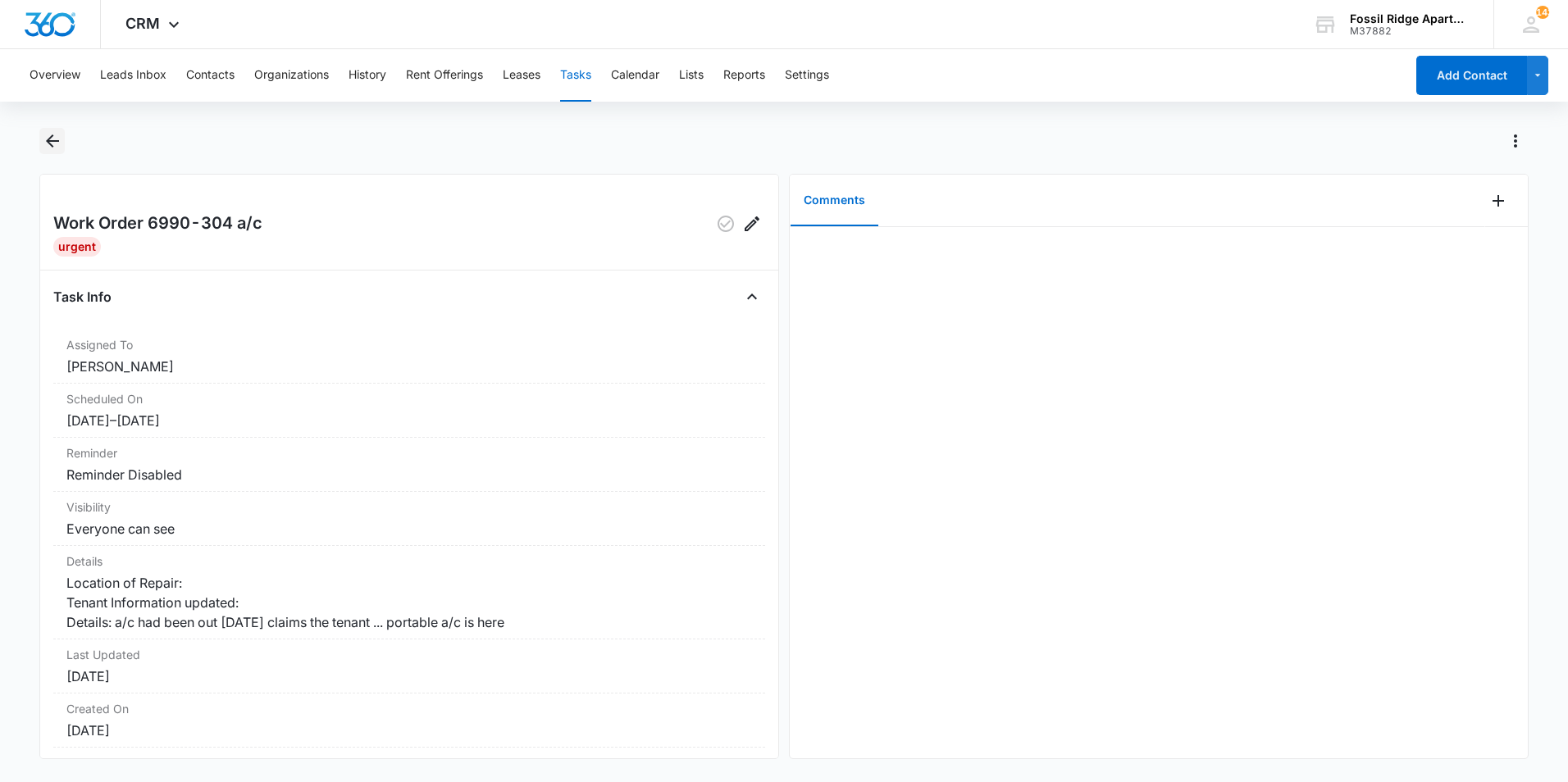
click at [59, 138] on icon "Back" at bounding box center [53, 141] width 20 height 20
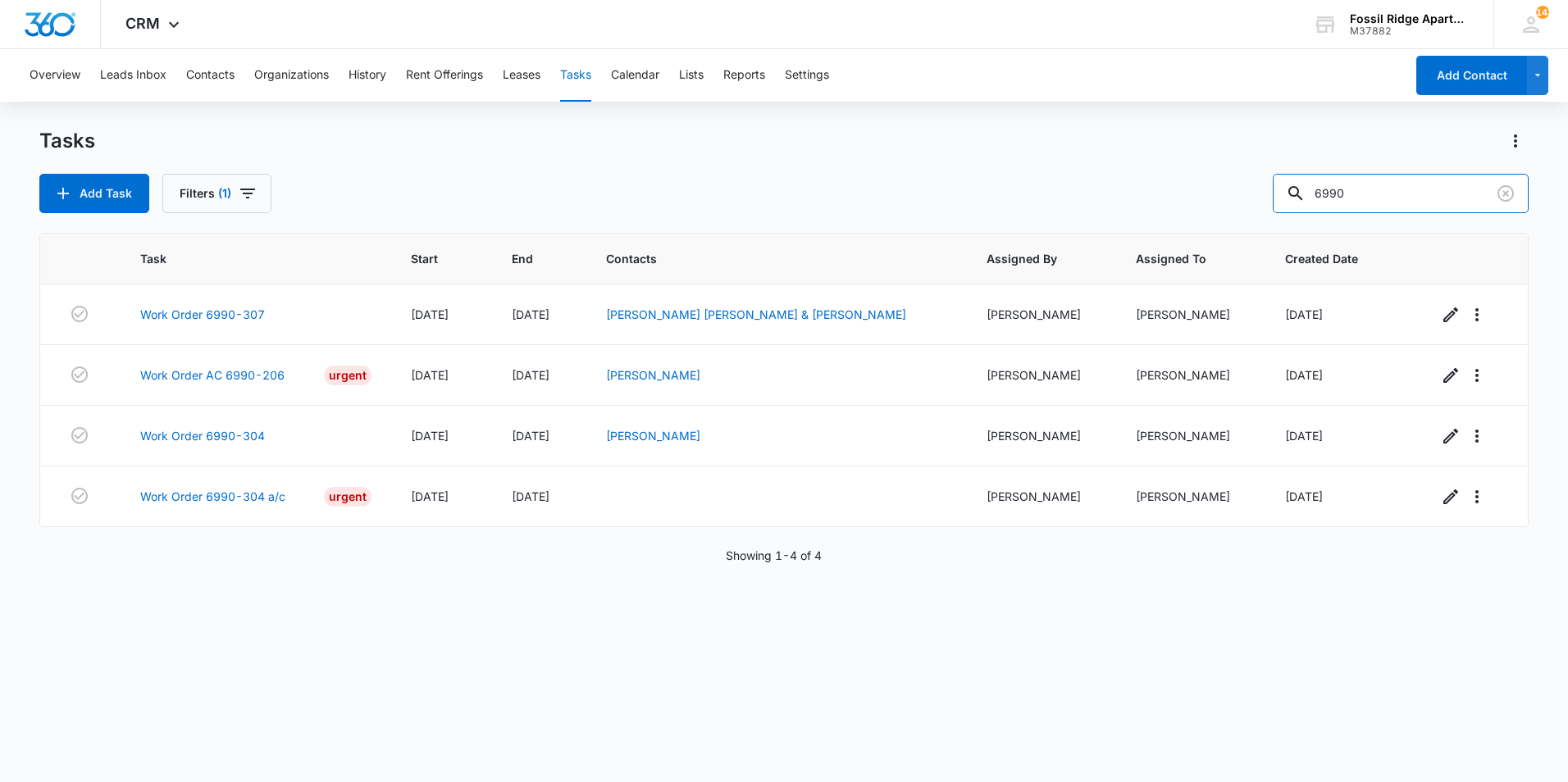
drag, startPoint x: 1382, startPoint y: 194, endPoint x: 1173, endPoint y: 234, distance: 212.8
click at [1173, 234] on div "Tasks Add Task Filters (1) 6990 Task Start End Contacts Assigned By Assigned To…" at bounding box center [784, 454] width 1489 height 653
